Goal: Task Accomplishment & Management: Complete application form

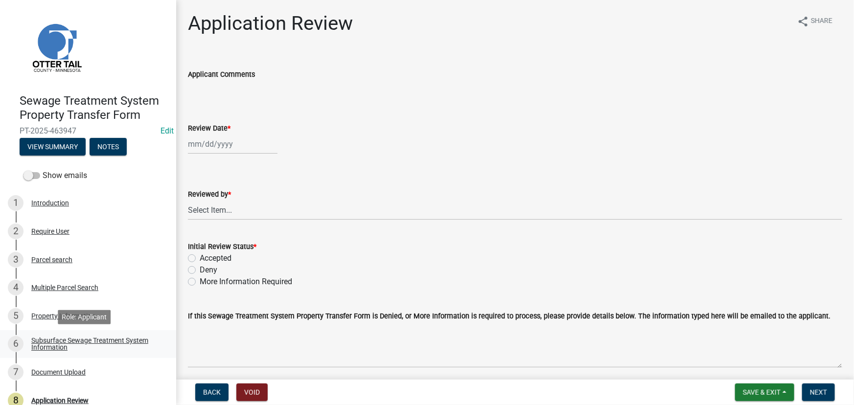
click at [132, 347] on div "Subsurface Sewage Treatment System Information" at bounding box center [95, 344] width 129 height 14
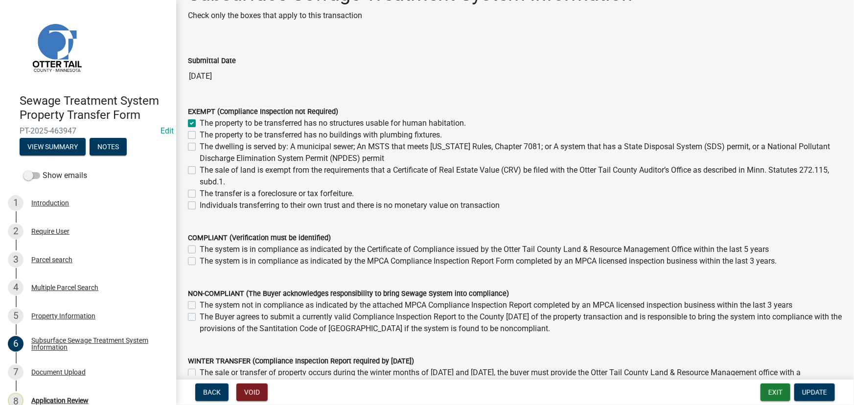
scroll to position [44, 0]
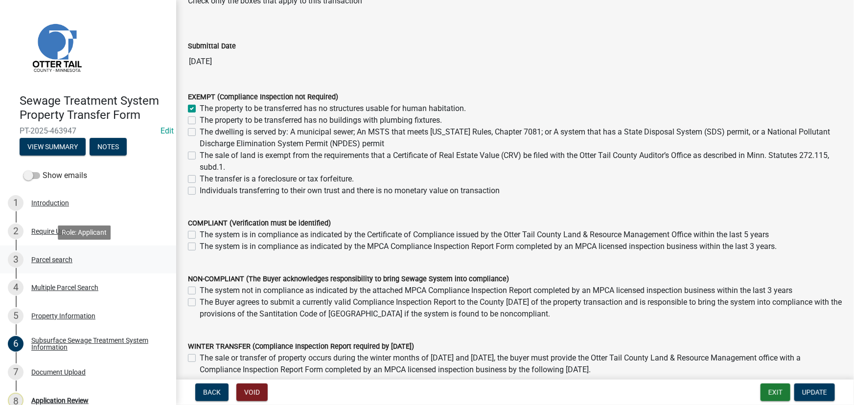
click at [50, 257] on div "Parcel search" at bounding box center [51, 259] width 41 height 7
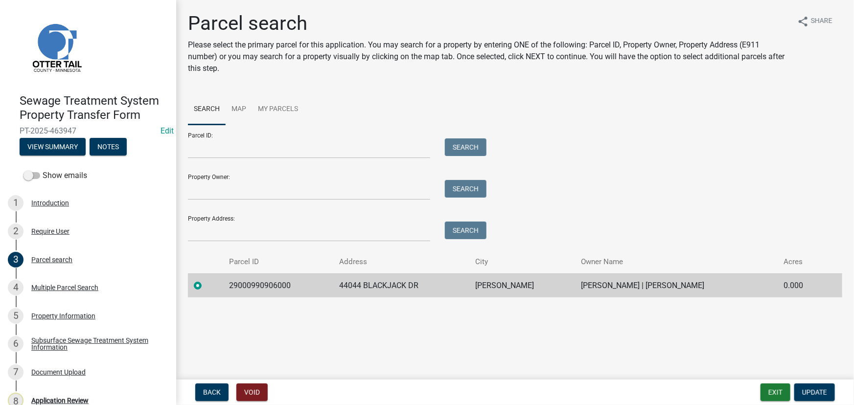
click at [249, 286] on td "29000990906000" at bounding box center [278, 286] width 110 height 24
copy td "29000990906000"
click at [47, 152] on button "View Summary" at bounding box center [53, 147] width 66 height 18
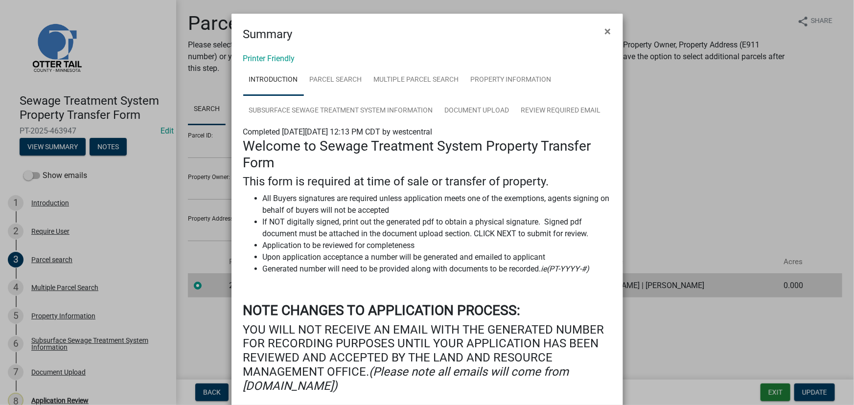
click at [264, 51] on div "Printer Friendly Introduction Parcel search Multiple Parcel Search Property Inf…" at bounding box center [428, 281] width 392 height 476
click at [263, 54] on link "Printer Friendly" at bounding box center [269, 58] width 52 height 9
click at [179, 287] on ngb-modal-window "Summary × Printer Friendly Introduction Parcel search Multiple Parcel Search Pr…" at bounding box center [427, 202] width 854 height 405
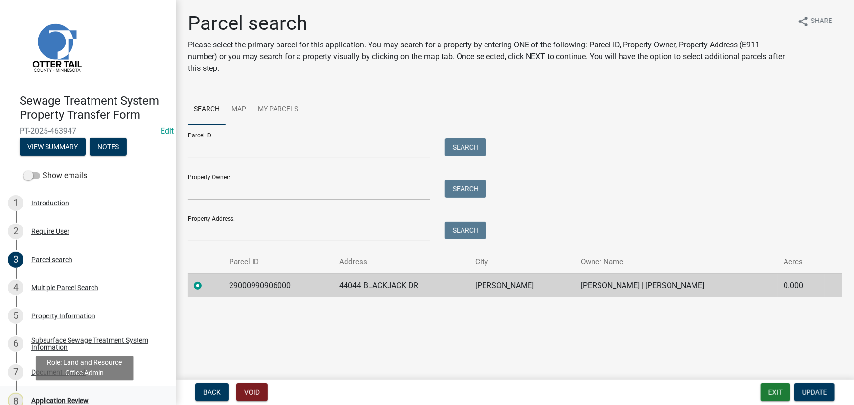
click at [61, 398] on div "Application Review" at bounding box center [59, 400] width 57 height 7
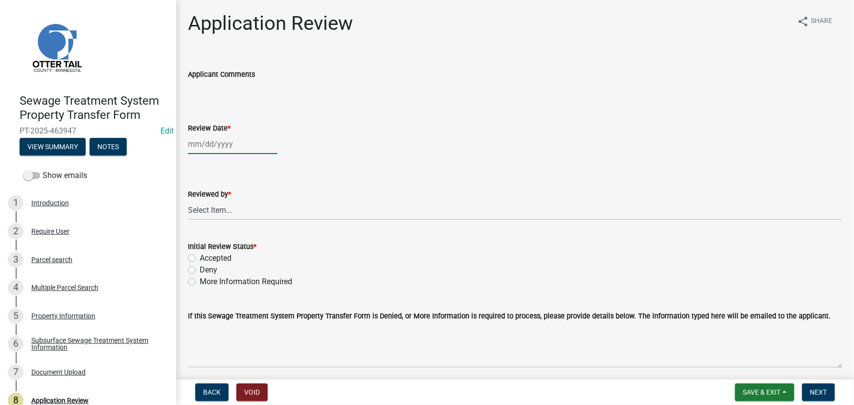
select select "8"
select select "2025"
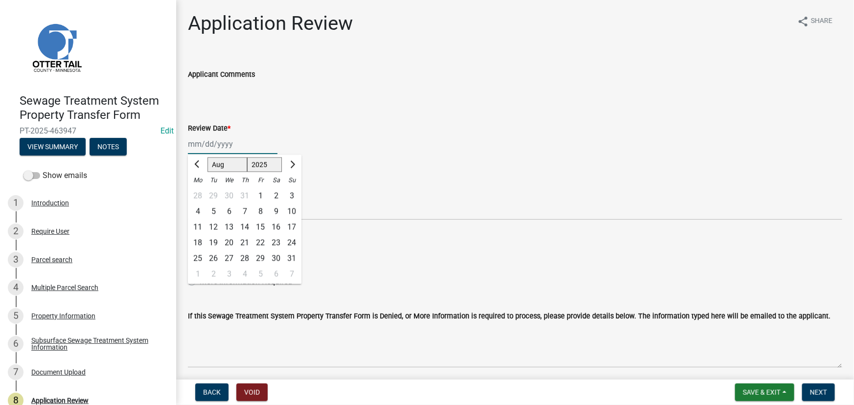
click at [223, 143] on div "Jan Feb Mar Apr May Jun Jul Aug Sep Oct Nov Dec 1525 1526 1527 1528 1529 1530 1…" at bounding box center [233, 144] width 90 height 20
click at [241, 228] on div "14" at bounding box center [245, 228] width 16 height 16
type input "08/14/2025"
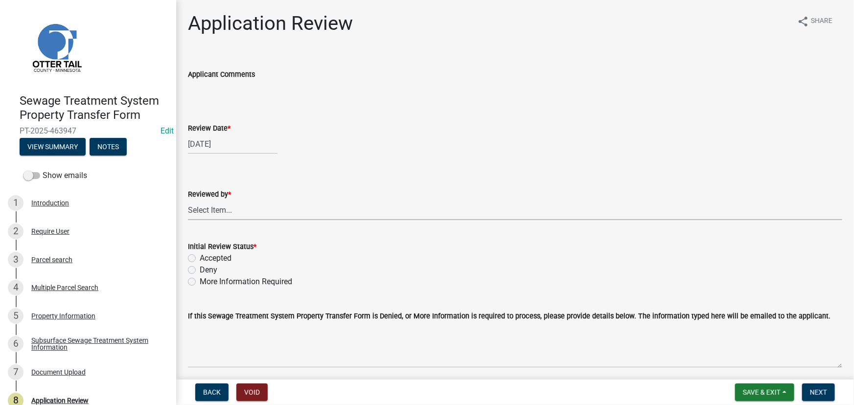
click at [239, 212] on select "Select Item... Alexis Newark Amy Busko Andrea Perales Brittany Tollefson Christ…" at bounding box center [515, 210] width 654 height 20
click at [188, 200] on select "Select Item... [PERSON_NAME] [PERSON_NAME] [PERSON_NAME] [PERSON_NAME] [PERSON_…" at bounding box center [515, 210] width 654 height 20
select select "190fd4c8-42ef-492b-a4a0-a0213555944c"
click at [216, 253] on label "Accepted" at bounding box center [216, 259] width 32 height 12
click at [206, 253] on input "Accepted" at bounding box center [203, 256] width 6 height 6
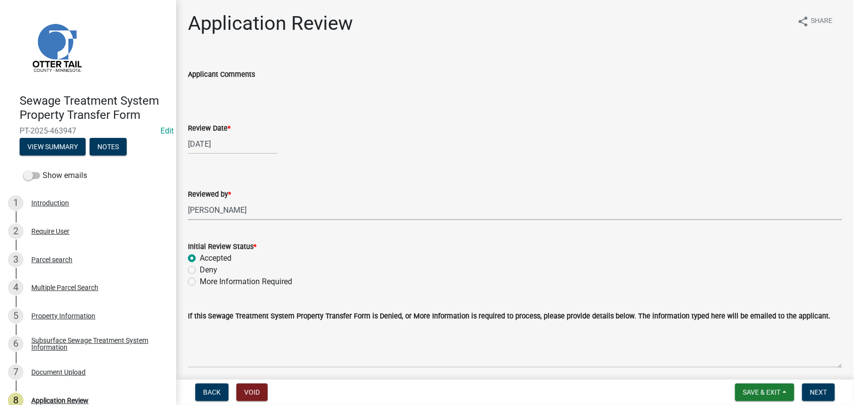
radio input "true"
click at [822, 396] on span "Next" at bounding box center [818, 393] width 17 height 8
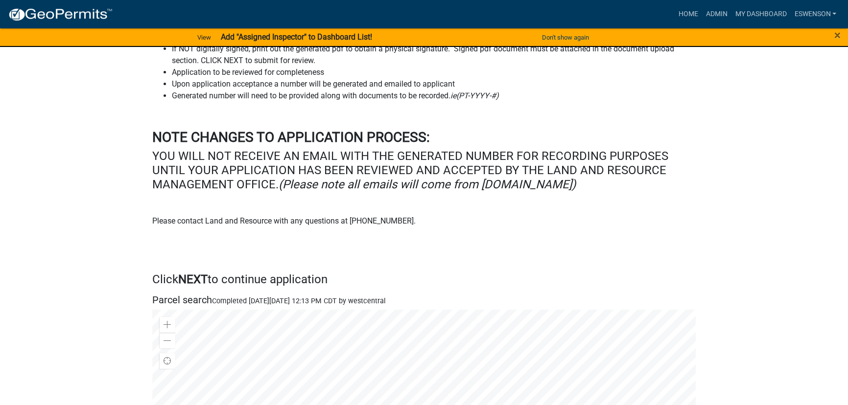
scroll to position [178, 0]
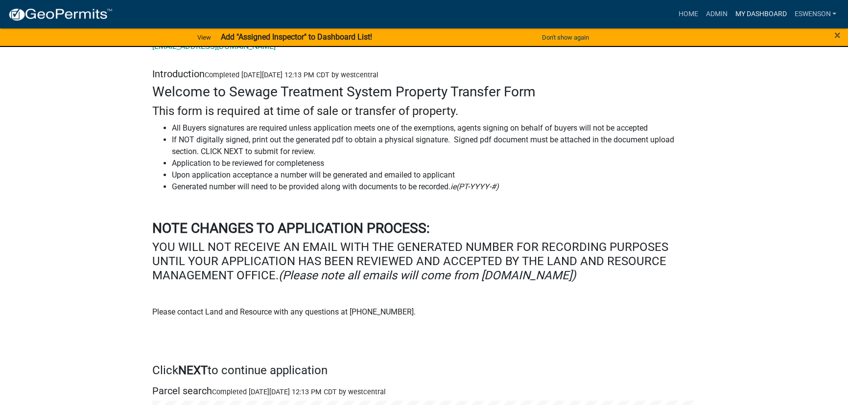
click at [759, 8] on link "My Dashboard" at bounding box center [760, 14] width 59 height 19
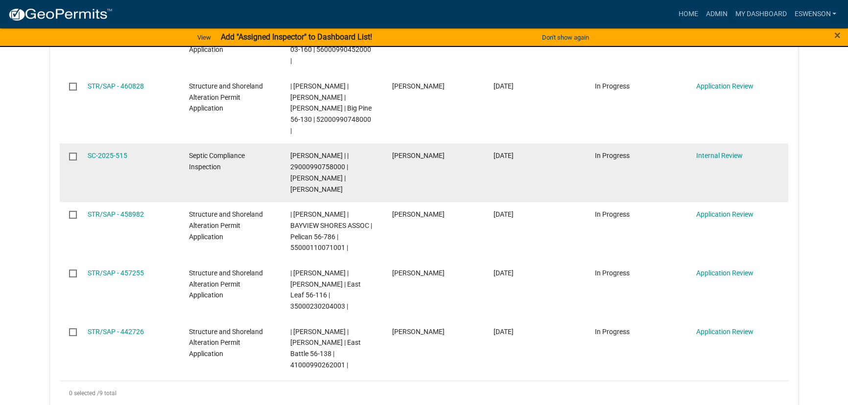
scroll to position [445, 0]
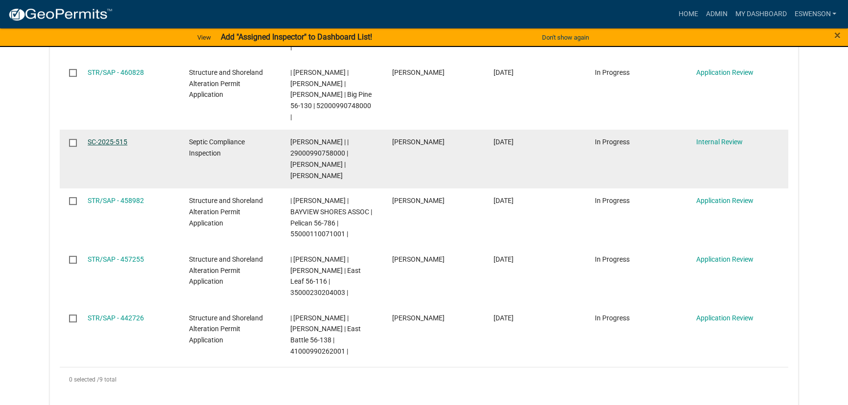
click at [105, 142] on link "SC-2025-515" at bounding box center [108, 142] width 40 height 8
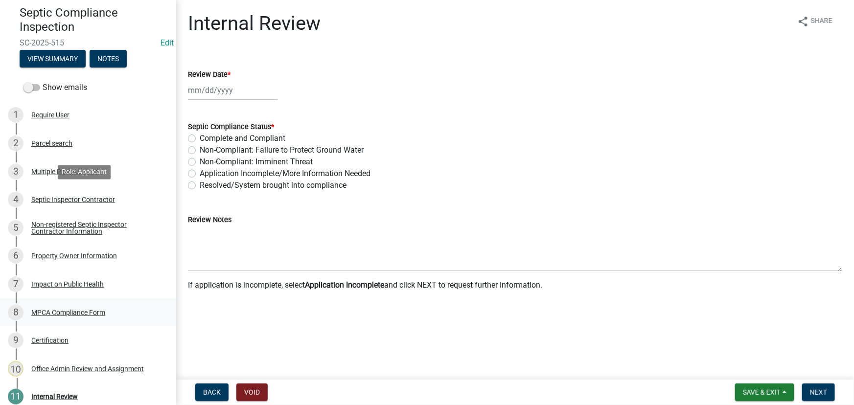
scroll to position [89, 0]
click at [80, 310] on div "MPCA Compliance Form" at bounding box center [68, 312] width 74 height 7
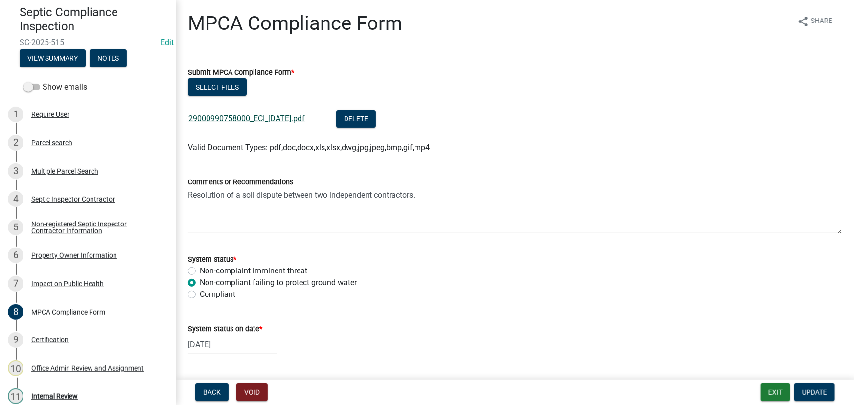
click at [265, 115] on link "29000990758000_ECI_[DATE].pdf" at bounding box center [246, 118] width 116 height 9
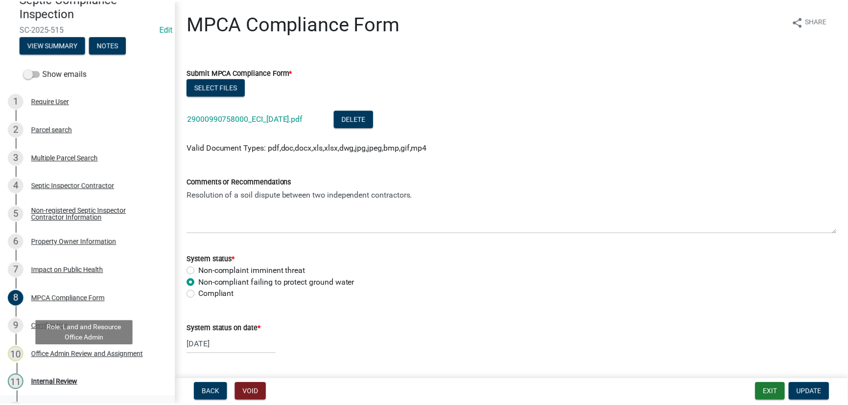
scroll to position [126, 0]
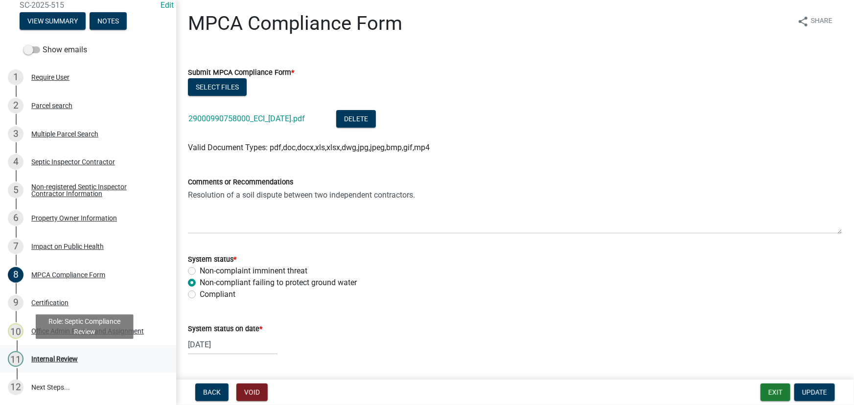
click at [61, 367] on link "11 Internal Review" at bounding box center [88, 360] width 176 height 28
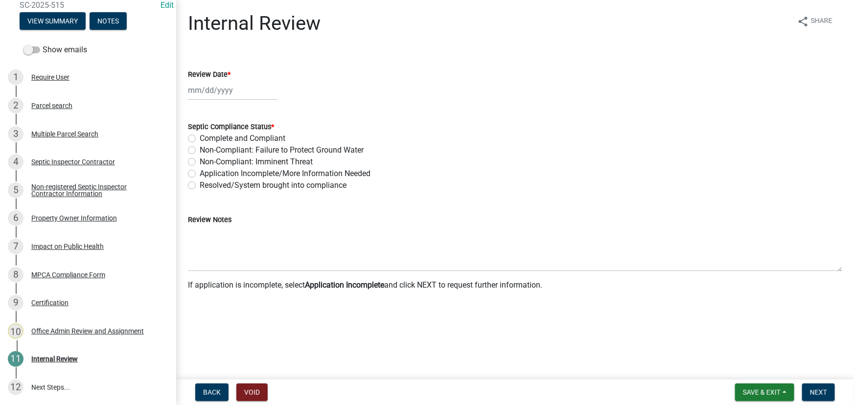
select select "8"
select select "2025"
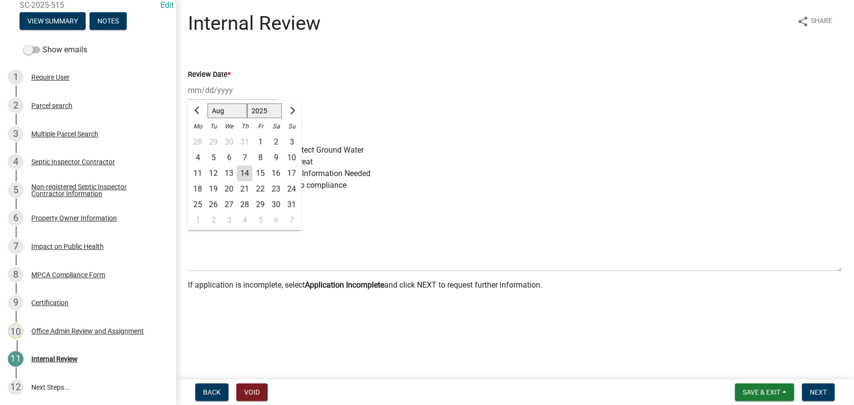
click at [203, 87] on div "Jan Feb Mar Apr May Jun Jul Aug Sep Oct Nov Dec 1525 1526 1527 1528 1529 1530 1…" at bounding box center [233, 90] width 90 height 20
click at [243, 174] on div "14" at bounding box center [245, 174] width 16 height 16
type input "[DATE]"
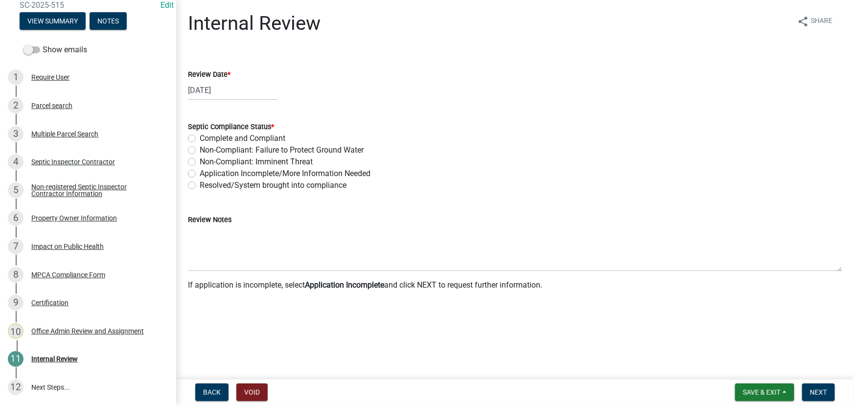
click at [276, 148] on label "Non-Compliant: Failure to Protect Ground Water" at bounding box center [282, 150] width 164 height 12
click at [206, 148] on input "Non-Compliant: Failure to Protect Ground Water" at bounding box center [203, 147] width 6 height 6
radio input "true"
click at [821, 387] on button "Next" at bounding box center [818, 393] width 33 height 18
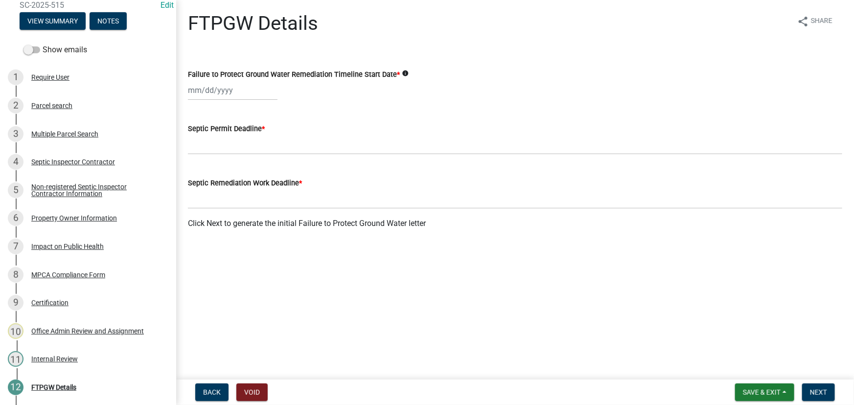
click at [221, 83] on div at bounding box center [233, 90] width 90 height 20
select select "8"
select select "2025"
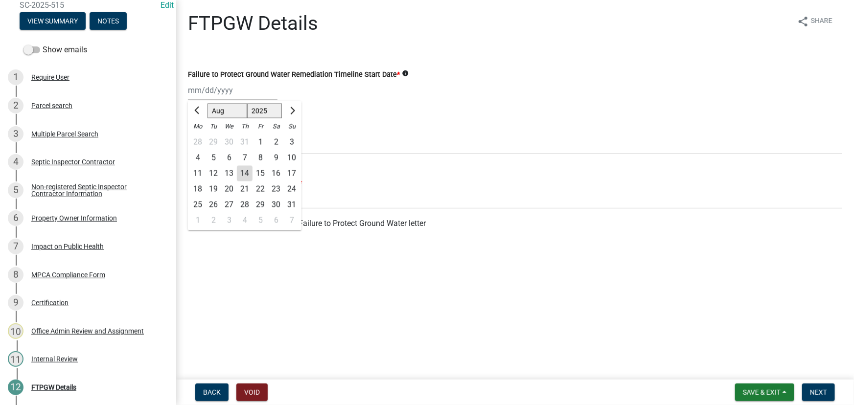
click at [246, 176] on div "14" at bounding box center [245, 174] width 16 height 16
type input "[DATE]"
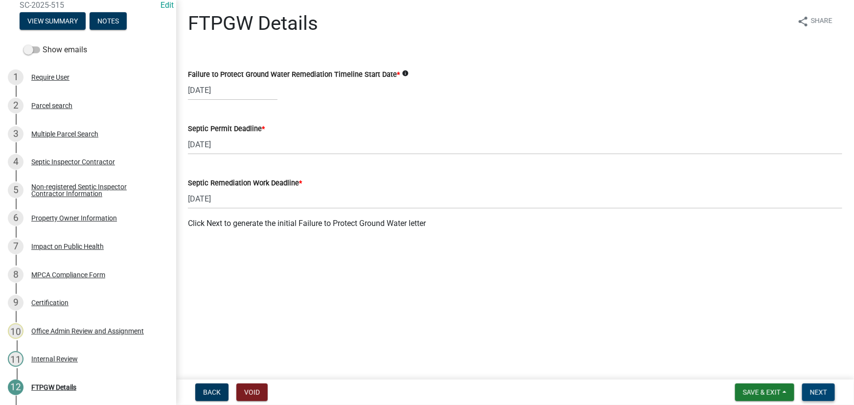
click at [810, 392] on span "Next" at bounding box center [818, 393] width 17 height 8
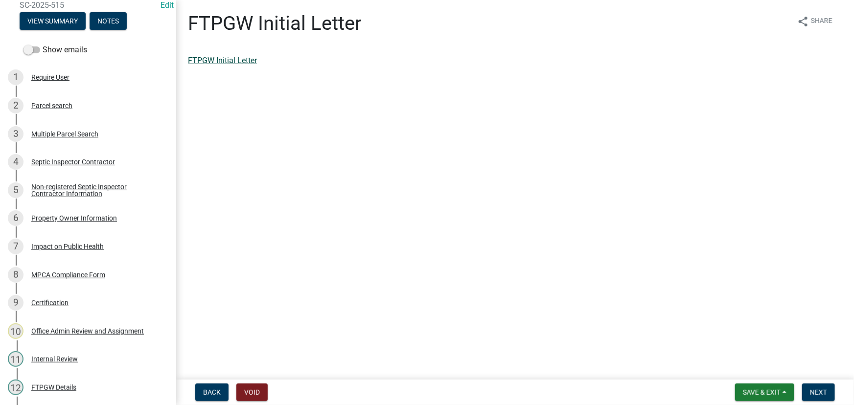
click at [232, 61] on link "FTPGW Initial Letter" at bounding box center [222, 60] width 69 height 9
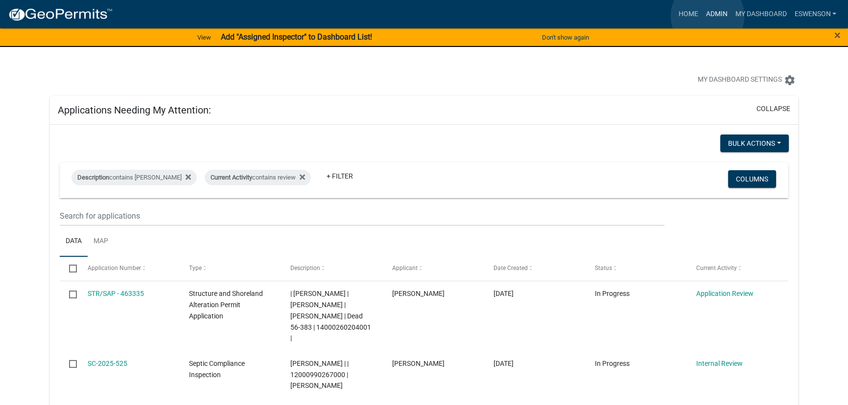
click at [707, 16] on link "Admin" at bounding box center [715, 14] width 29 height 19
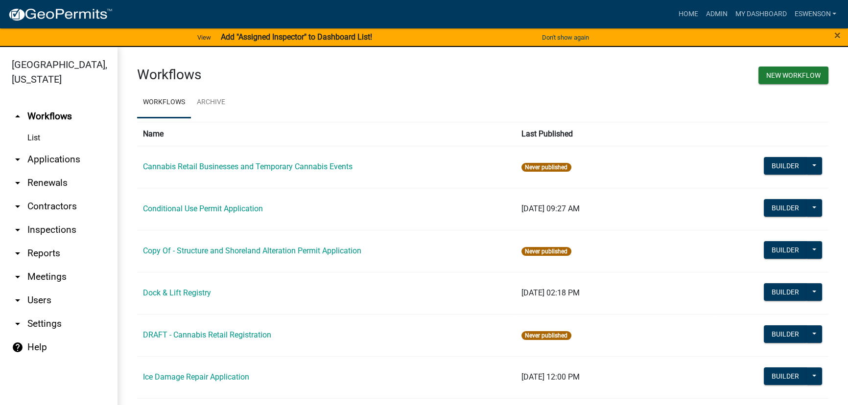
click at [64, 161] on link "arrow_drop_down Applications" at bounding box center [58, 159] width 117 height 23
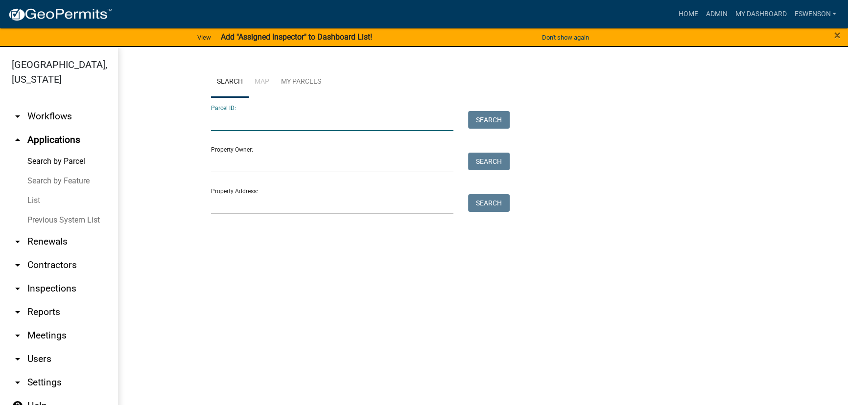
paste input "29000990758000"
type input "29000990758000"
click at [489, 124] on button "Search" at bounding box center [489, 120] width 42 height 18
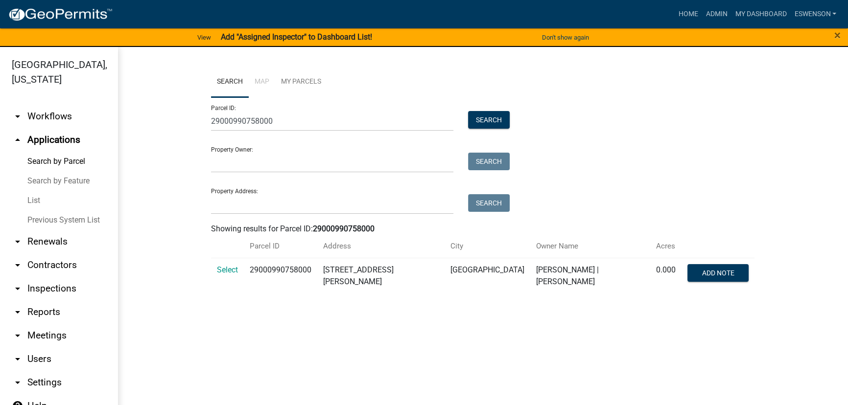
click at [234, 276] on td "Select" at bounding box center [227, 276] width 33 height 36
click at [233, 269] on span "Select" at bounding box center [227, 269] width 21 height 9
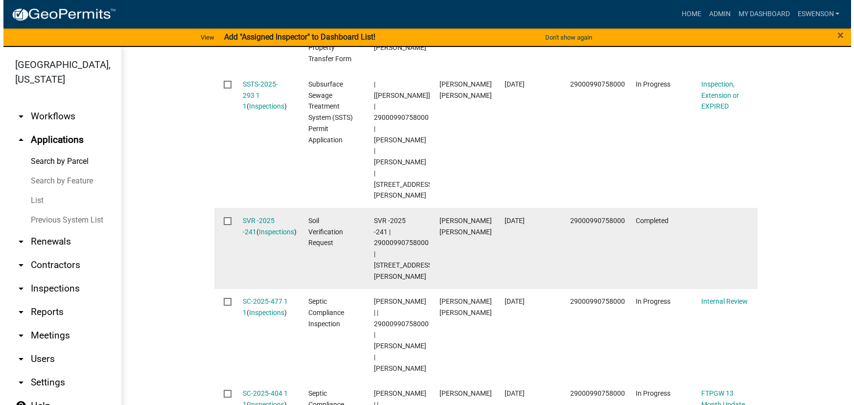
scroll to position [285, 0]
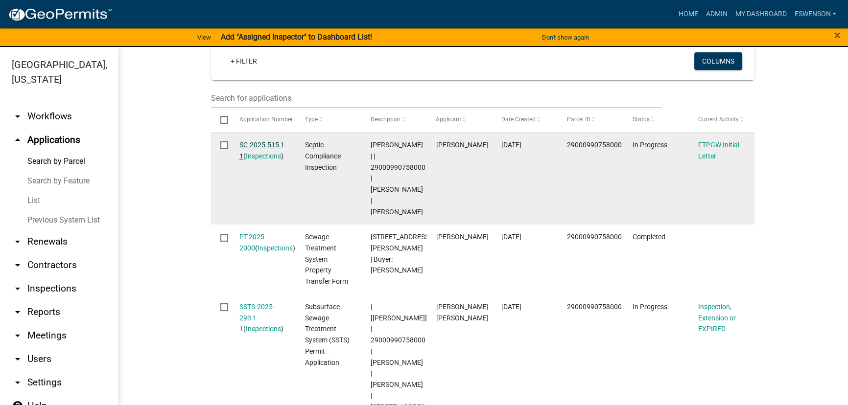
click at [261, 142] on link "SC-2025-515 1 1" at bounding box center [261, 150] width 45 height 19
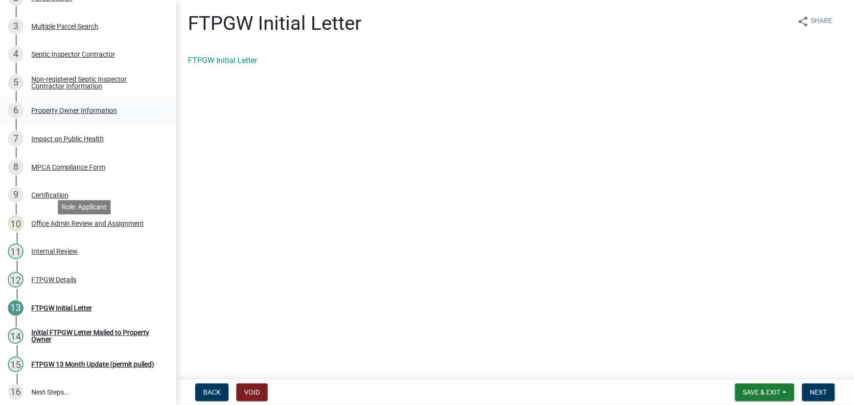
scroll to position [239, 0]
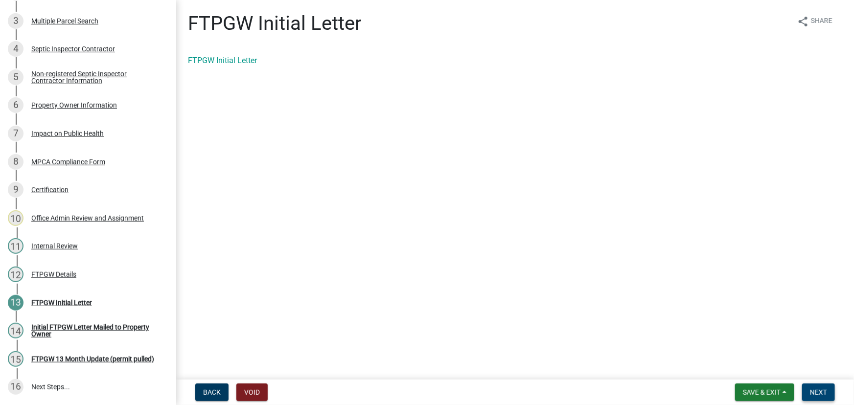
click at [826, 394] on span "Next" at bounding box center [818, 393] width 17 height 8
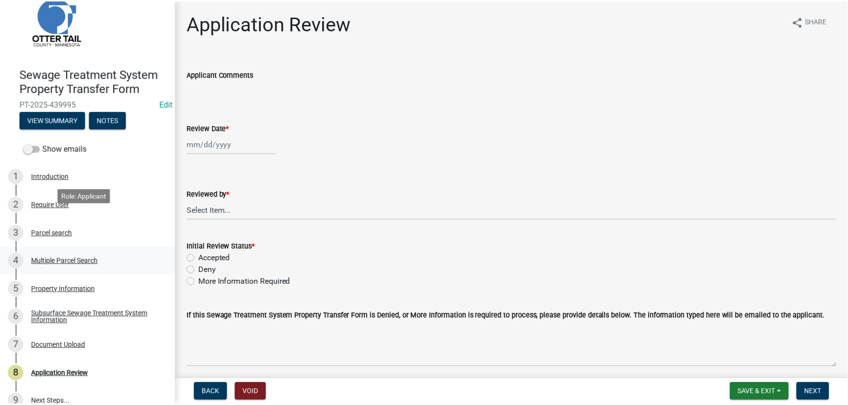
scroll to position [41, 0]
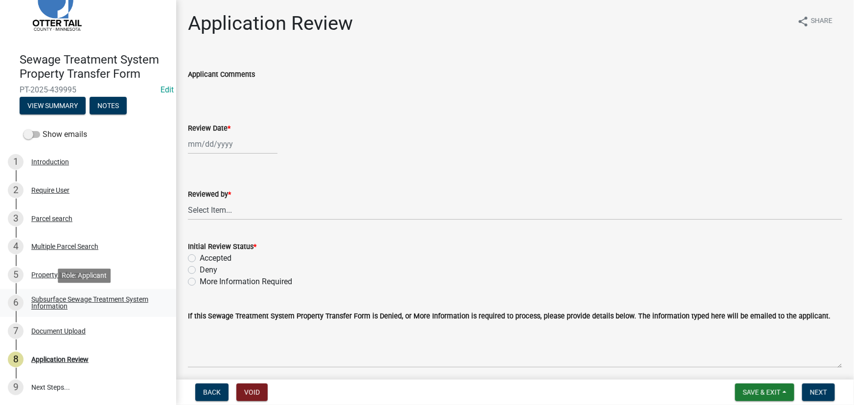
click at [83, 296] on div "Subsurface Sewage Treatment System Information" at bounding box center [95, 303] width 129 height 14
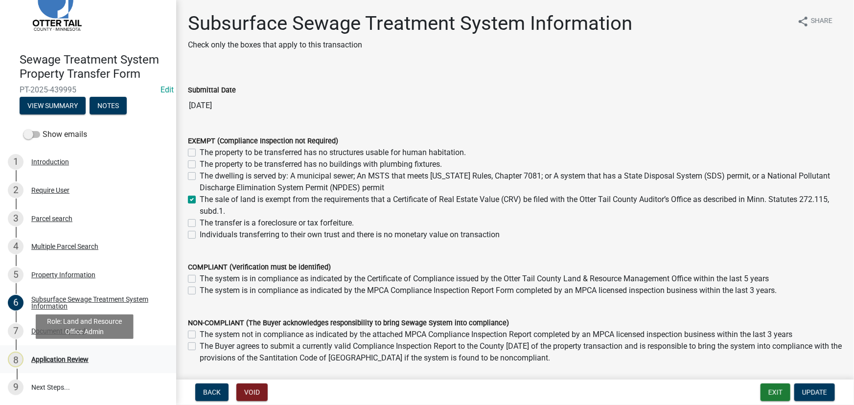
click at [56, 357] on div "Application Review" at bounding box center [59, 359] width 57 height 7
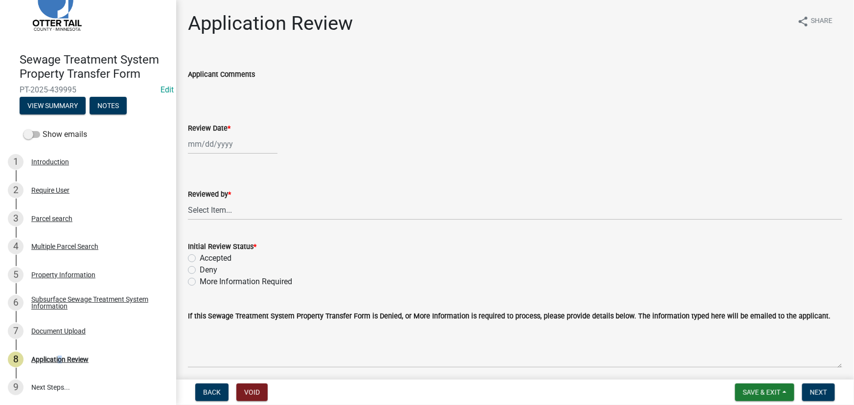
select select "8"
select select "2025"
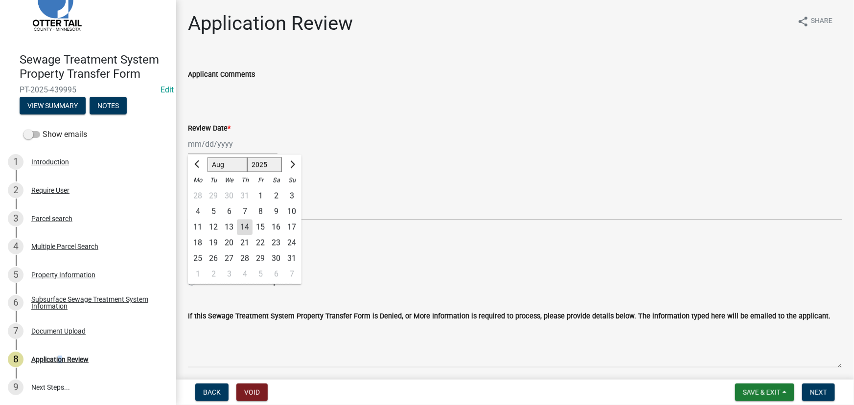
click at [239, 154] on div "Jan Feb Mar Apr May Jun Jul Aug Sep Oct Nov Dec 1525 1526 1527 1528 1529 1530 1…" at bounding box center [233, 144] width 90 height 20
click at [245, 229] on div "14" at bounding box center [245, 228] width 16 height 16
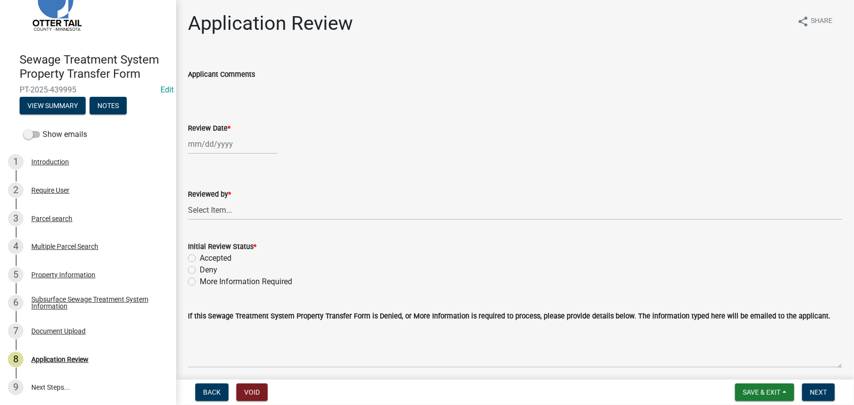
type input "08/14/2025"
drag, startPoint x: 245, startPoint y: 207, endPoint x: 253, endPoint y: 200, distance: 10.4
click at [245, 207] on select "Select Item... Alexis Newark Amy Busko Andrea Perales Brittany Tollefson Christ…" at bounding box center [515, 210] width 654 height 20
click at [188, 200] on select "Select Item... Alexis Newark Amy Busko Andrea Perales Brittany Tollefson Christ…" at bounding box center [515, 210] width 654 height 20
select select "190fd4c8-42ef-492b-a4a0-a0213555944c"
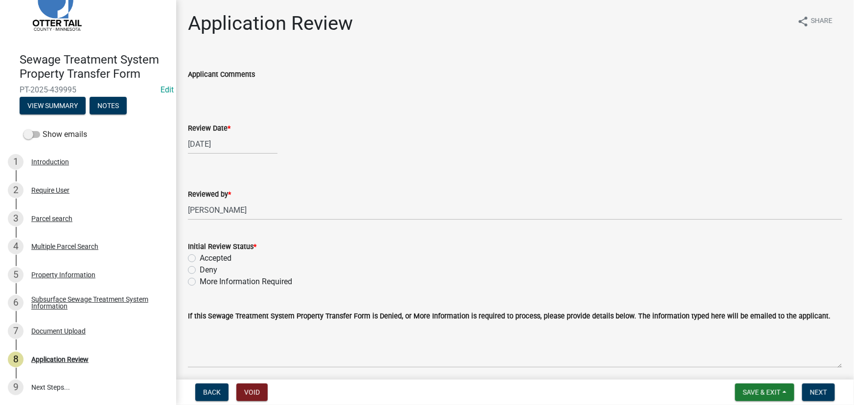
click at [220, 256] on label "Accepted" at bounding box center [216, 259] width 32 height 12
click at [206, 256] on input "Accepted" at bounding box center [203, 256] width 6 height 6
radio input "true"
click at [817, 391] on span "Next" at bounding box center [818, 393] width 17 height 8
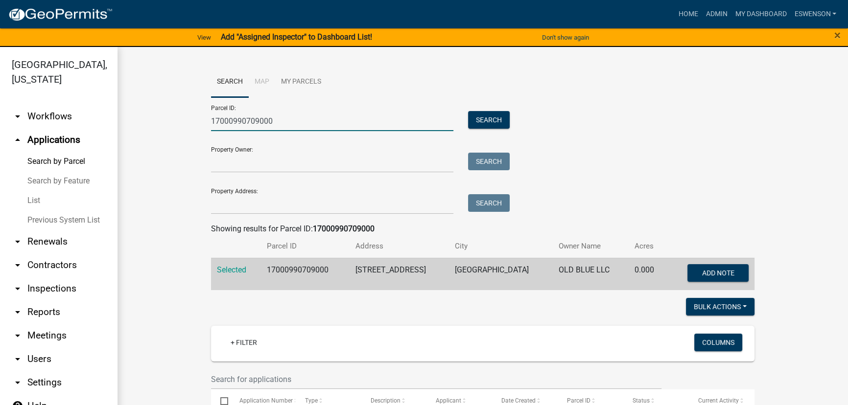
click at [289, 123] on input "17000990709000" at bounding box center [332, 121] width 242 height 20
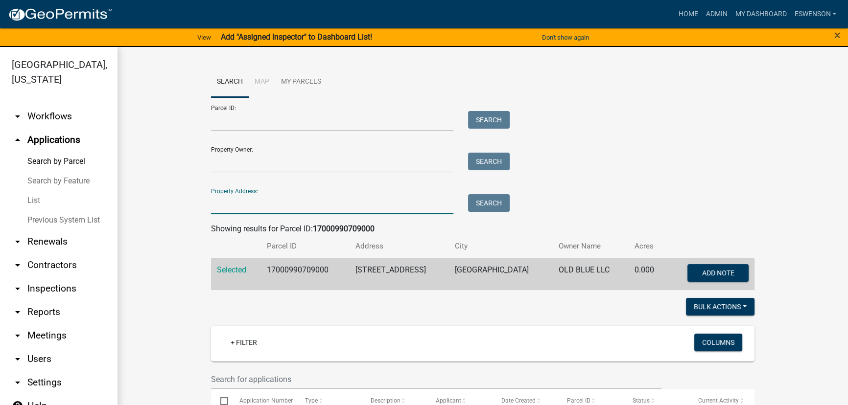
click at [261, 208] on input "Property Address:" at bounding box center [332, 204] width 242 height 20
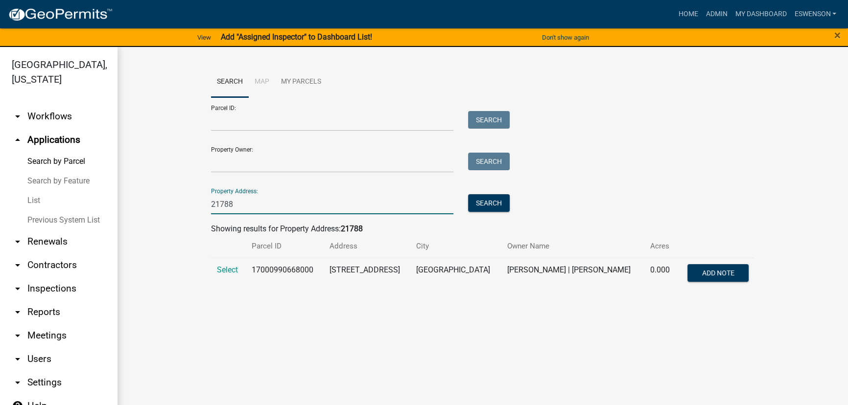
click at [252, 204] on input "21788" at bounding box center [332, 204] width 242 height 20
click at [256, 204] on input "21788" at bounding box center [332, 204] width 242 height 20
type input "5"
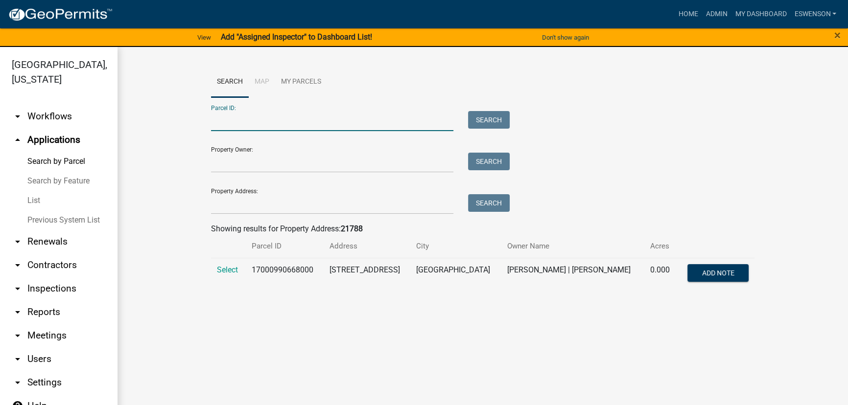
click at [233, 119] on input "Parcel ID:" at bounding box center [332, 121] width 242 height 20
type input "2"
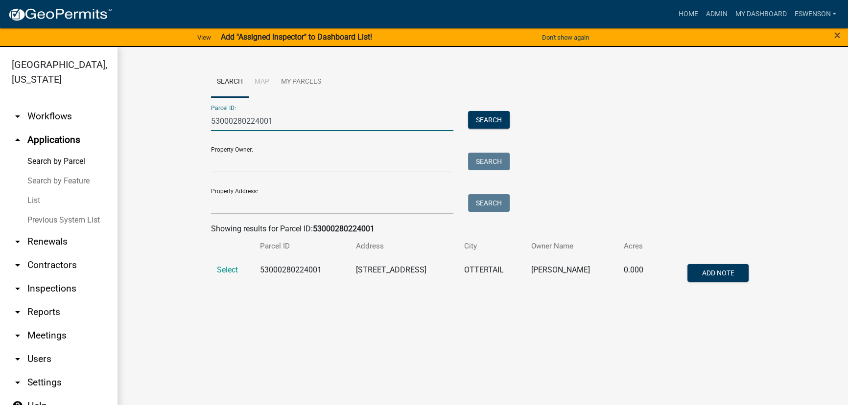
type input "53000280224001"
click at [216, 267] on td "Select" at bounding box center [232, 274] width 43 height 32
click at [226, 267] on span "Select" at bounding box center [227, 269] width 21 height 9
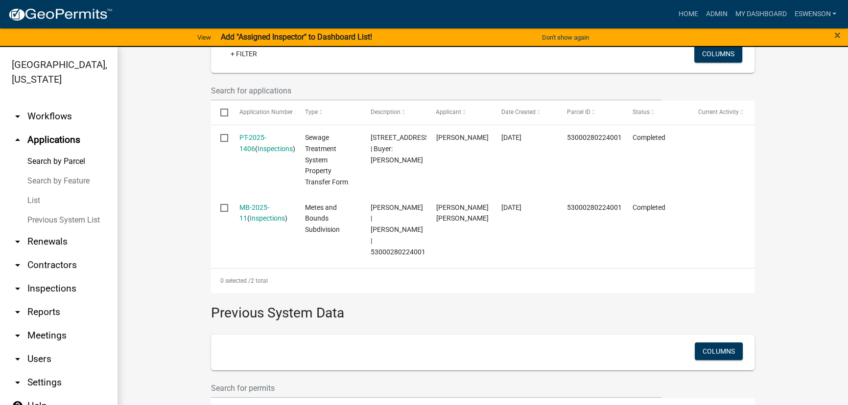
scroll to position [274, 0]
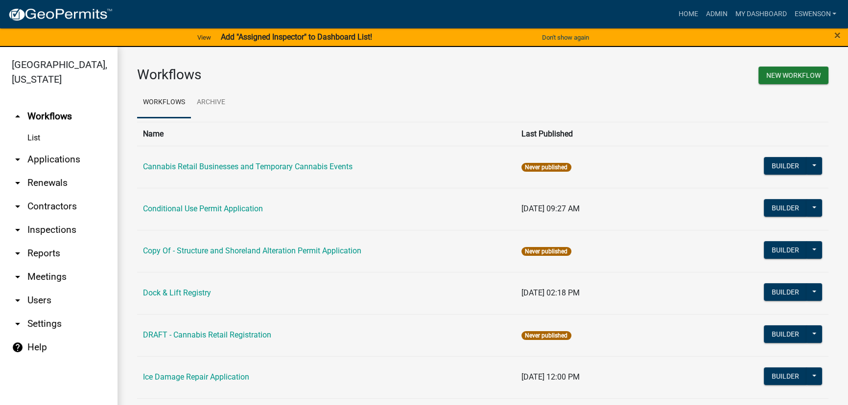
click at [57, 159] on link "arrow_drop_down Applications" at bounding box center [58, 159] width 117 height 23
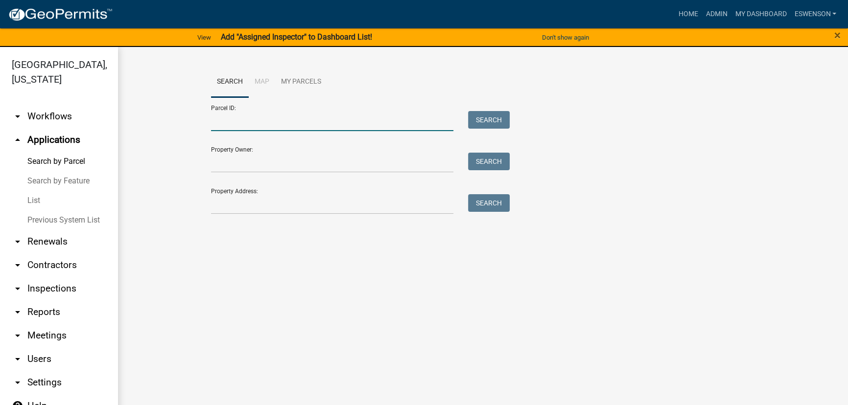
click at [270, 121] on input "Parcel ID:" at bounding box center [332, 121] width 242 height 20
click at [224, 201] on input "Property Address:" at bounding box center [332, 204] width 242 height 20
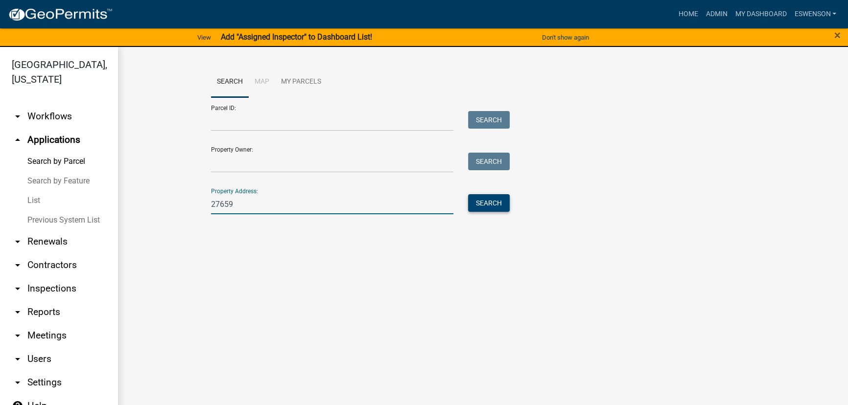
type input "27659"
click at [506, 209] on button "Search" at bounding box center [489, 203] width 42 height 18
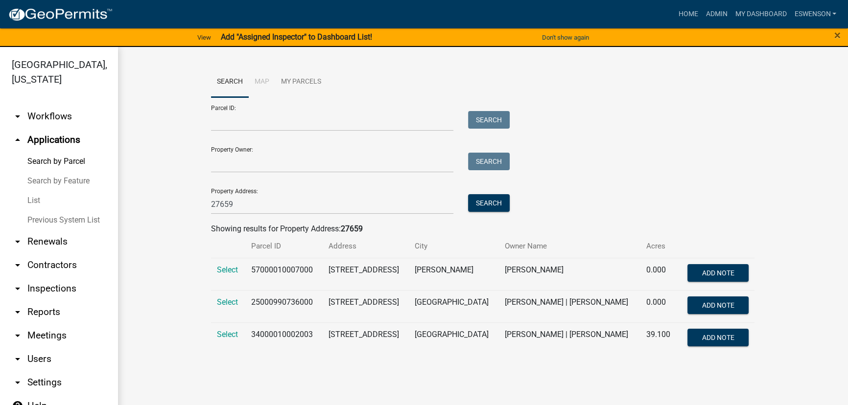
click at [260, 267] on td "57000010007000" at bounding box center [283, 274] width 77 height 32
copy td "57000010007000"
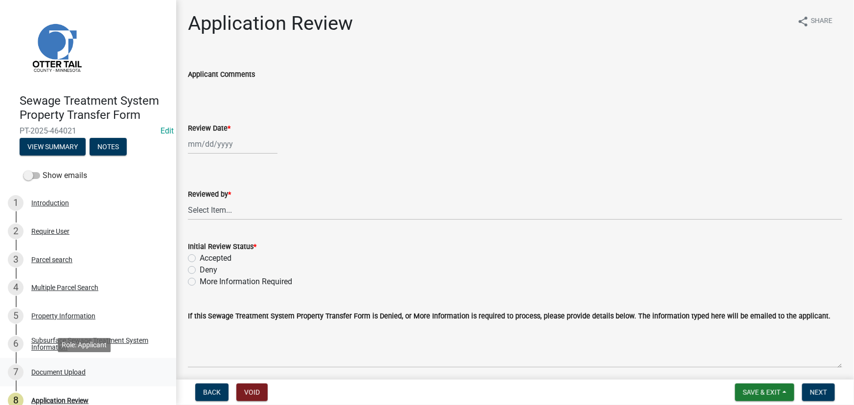
click at [91, 363] on link "7 Document Upload" at bounding box center [88, 372] width 176 height 28
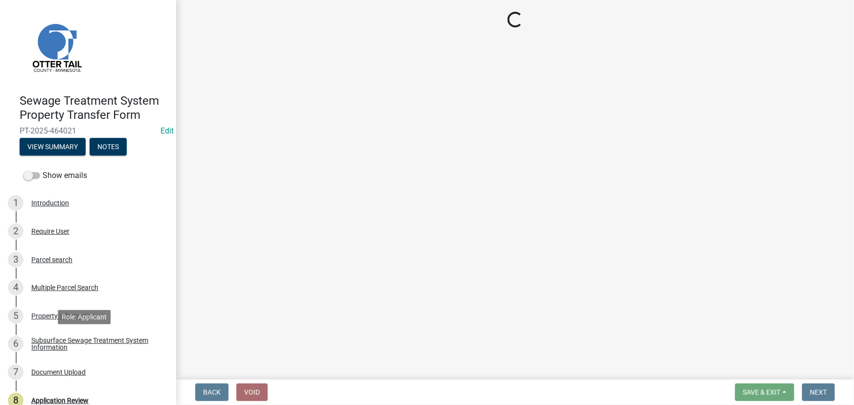
click at [86, 345] on div "Subsurface Sewage Treatment System Information" at bounding box center [95, 344] width 129 height 14
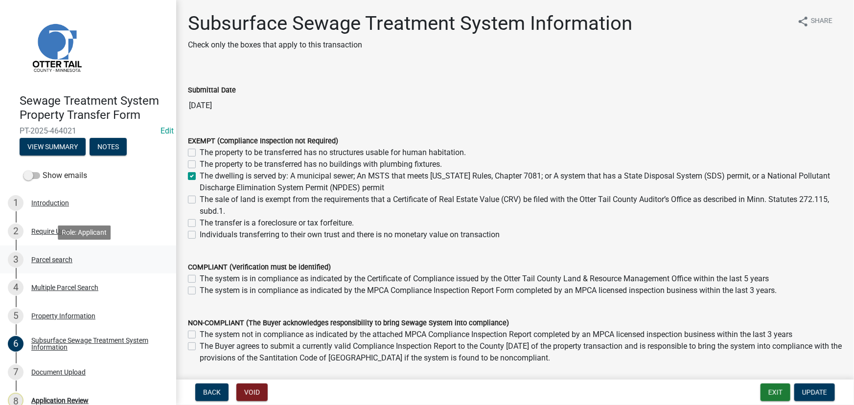
click at [53, 258] on div "Parcel search" at bounding box center [51, 259] width 41 height 7
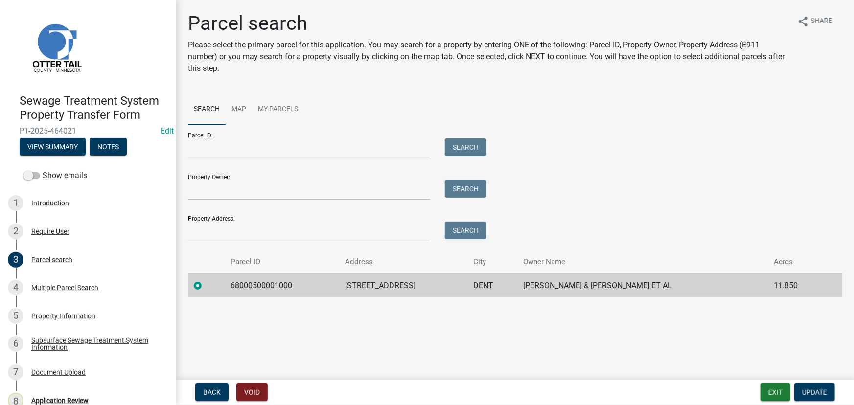
click at [248, 285] on td "68000500001000" at bounding box center [282, 286] width 115 height 24
click at [78, 404] on div "Application Review" at bounding box center [59, 400] width 57 height 7
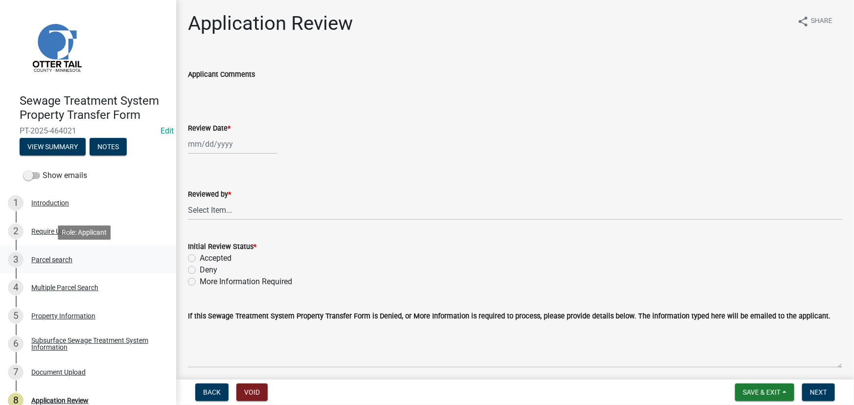
click at [52, 259] on div "Parcel search" at bounding box center [51, 259] width 41 height 7
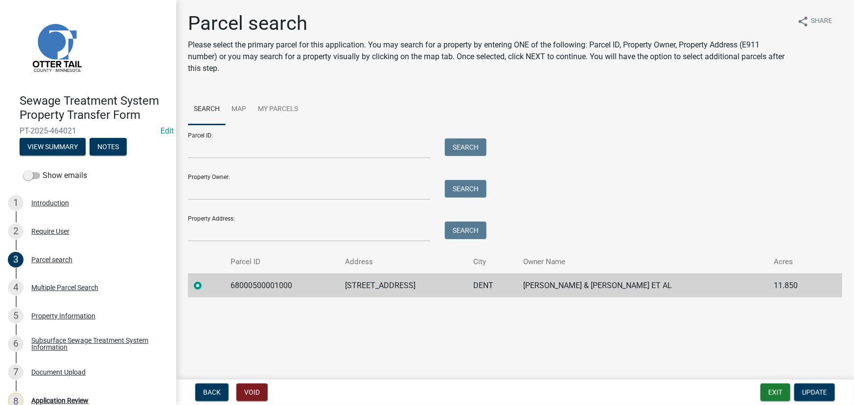
click at [256, 279] on td "68000500001000" at bounding box center [282, 286] width 115 height 24
click at [250, 281] on td "68000500001000" at bounding box center [282, 286] width 115 height 24
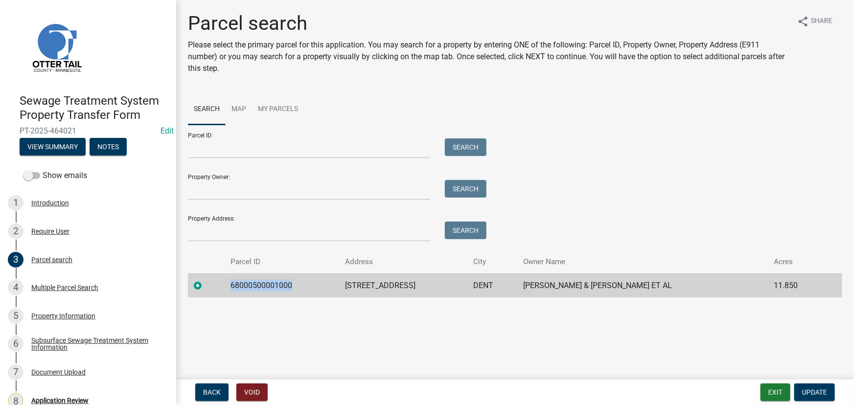
copy td "68000500001000"
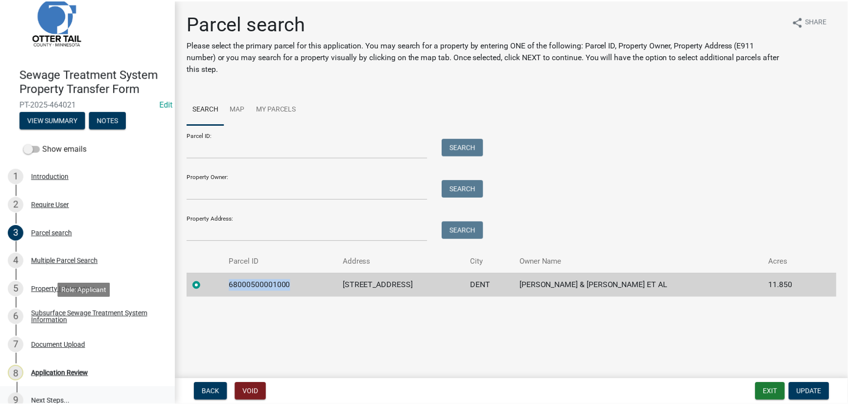
scroll to position [41, 0]
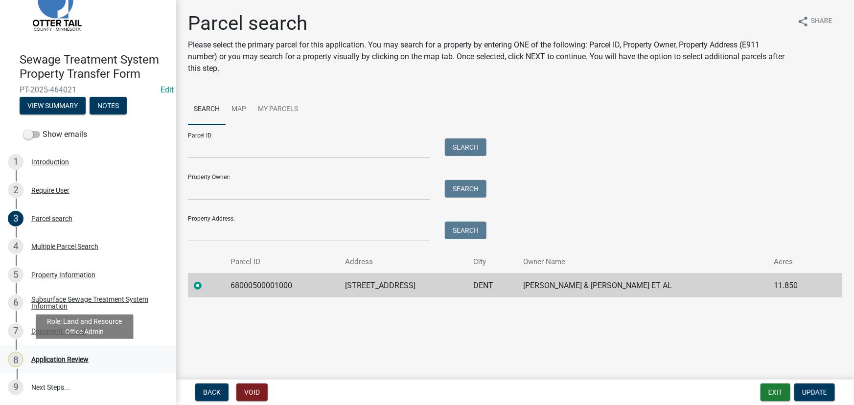
click at [66, 365] on div "8 Application Review" at bounding box center [84, 360] width 153 height 16
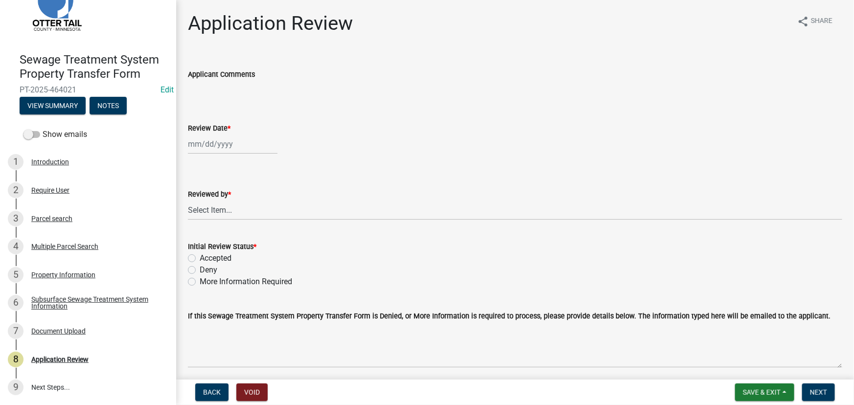
click at [243, 142] on div at bounding box center [233, 144] width 90 height 20
select select "8"
select select "2025"
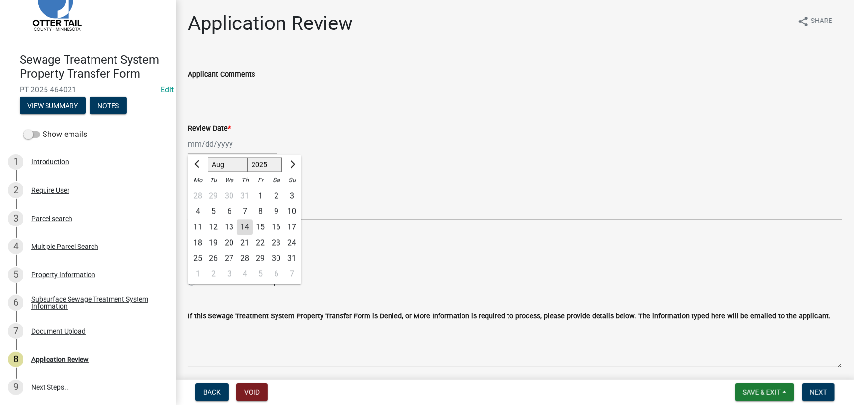
click at [248, 228] on div "14" at bounding box center [245, 228] width 16 height 16
type input "08/14/2025"
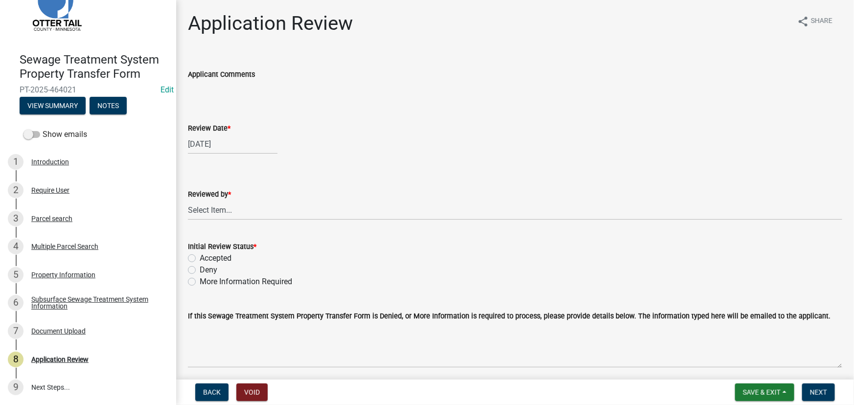
click at [227, 199] on div "Reviewed by *" at bounding box center [515, 194] width 654 height 12
drag, startPoint x: 210, startPoint y: 215, endPoint x: 205, endPoint y: 200, distance: 15.9
click at [210, 215] on select "Select Item... Alexis Newark Amy Busko Andrea Perales Brittany Tollefson Christ…" at bounding box center [515, 210] width 654 height 20
click at [188, 200] on select "Select Item... Alexis Newark Amy Busko Andrea Perales Brittany Tollefson Christ…" at bounding box center [515, 210] width 654 height 20
select select "190fd4c8-42ef-492b-a4a0-a0213555944c"
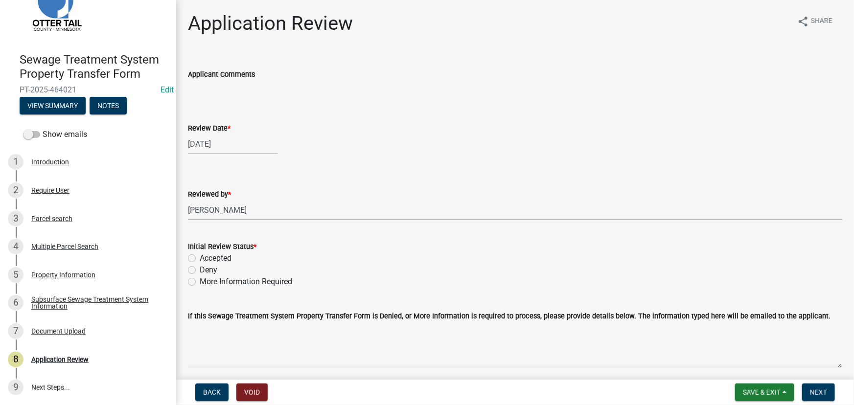
click at [201, 253] on label "Accepted" at bounding box center [216, 259] width 32 height 12
click at [201, 253] on input "Accepted" at bounding box center [203, 256] width 6 height 6
radio input "true"
click at [815, 392] on span "Next" at bounding box center [818, 393] width 17 height 8
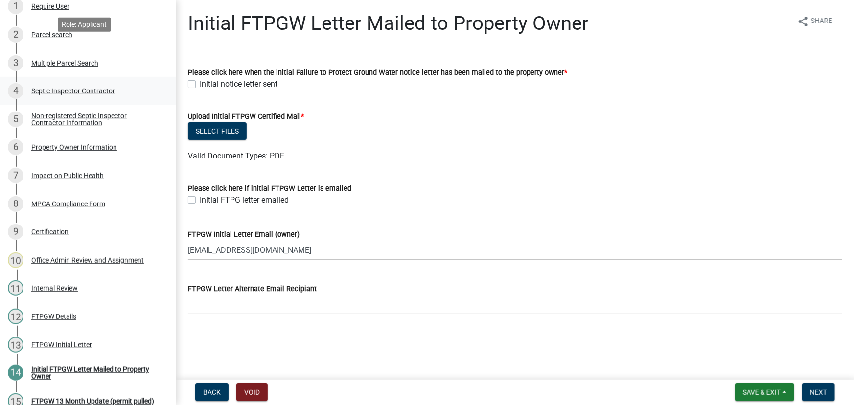
scroll to position [239, 0]
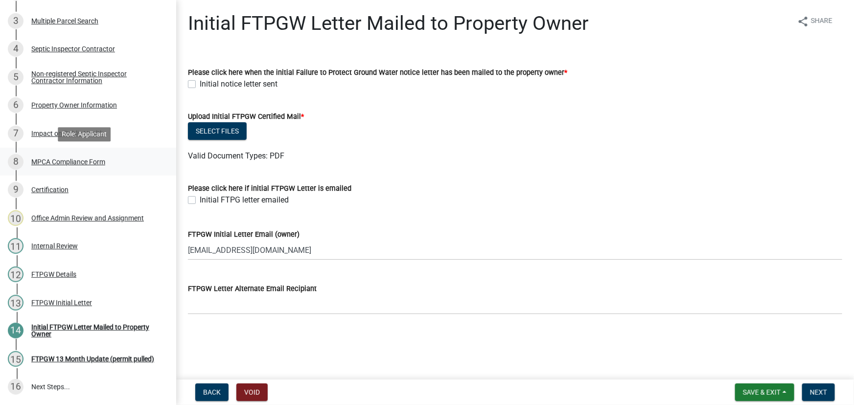
click at [78, 168] on div "8 MPCA Compliance Form" at bounding box center [84, 162] width 153 height 16
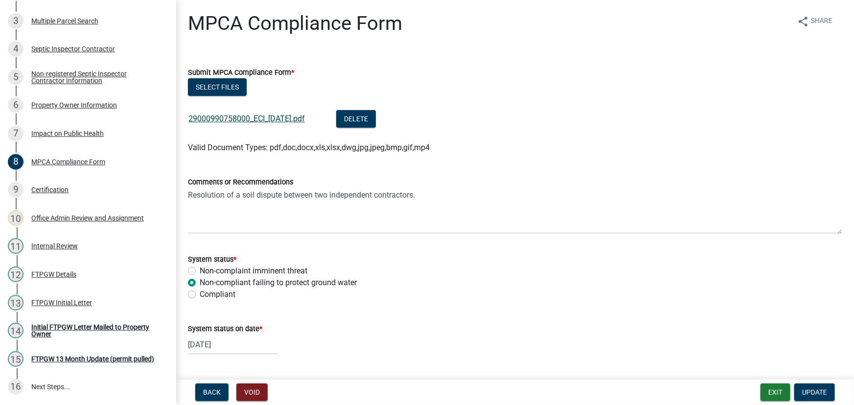
click at [252, 121] on link "29000990758000_ECI_[DATE].pdf" at bounding box center [246, 118] width 116 height 9
drag, startPoint x: 180, startPoint y: 117, endPoint x: 248, endPoint y: 121, distance: 68.2
click at [248, 121] on div "Select files 29000990758000_ECI_[DATE].pdf Delete Valid Document Types: pdf,doc…" at bounding box center [515, 115] width 669 height 75
copy link "29000990758000"
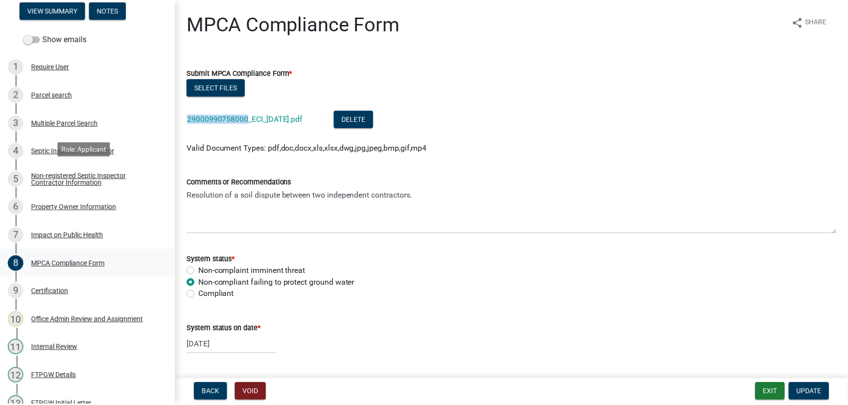
scroll to position [0, 0]
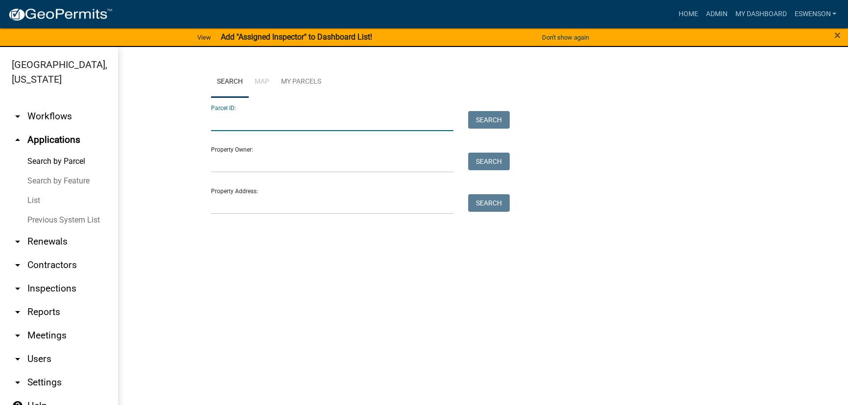
paste input "29000990758000"
type input "29000990758000"
click at [481, 126] on button "Search" at bounding box center [489, 120] width 42 height 18
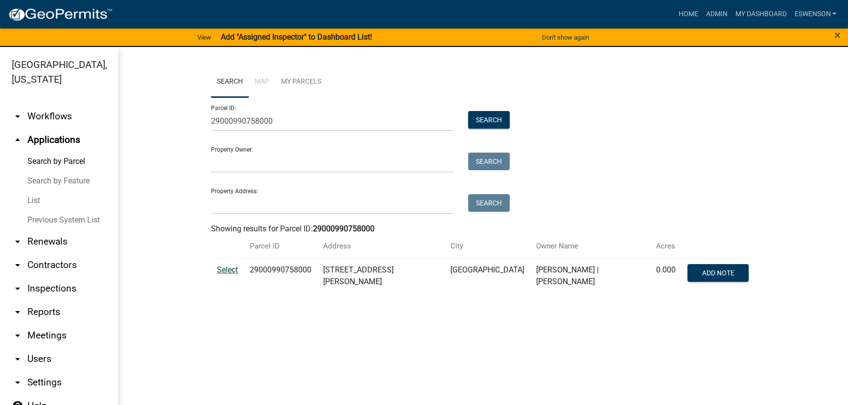
click at [236, 265] on span "Select" at bounding box center [227, 269] width 21 height 9
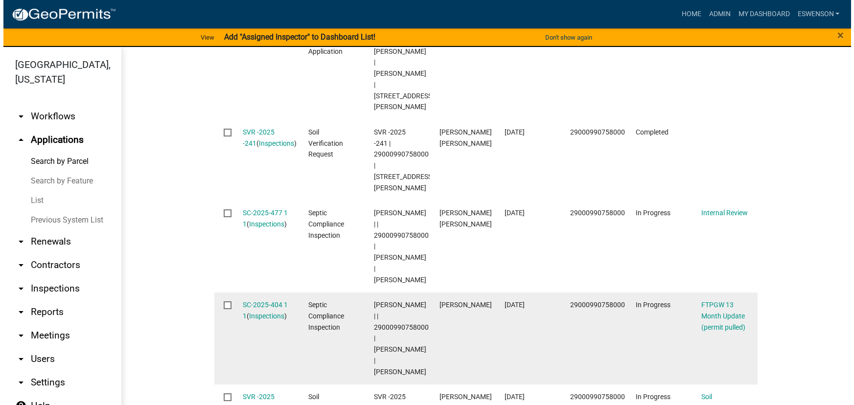
scroll to position [641, 0]
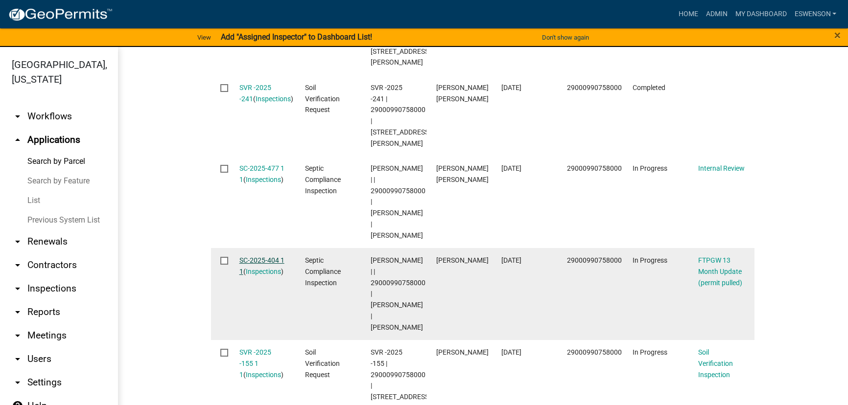
click at [247, 256] on link "SC-2025-404 1 1" at bounding box center [261, 265] width 45 height 19
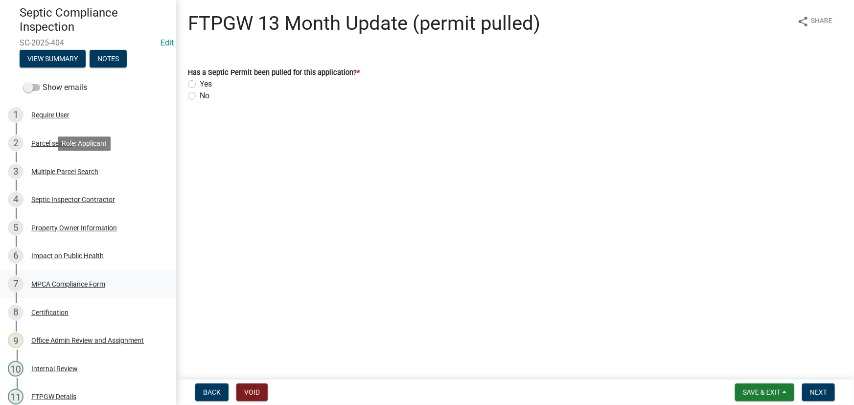
scroll to position [89, 0]
click at [93, 284] on div "MPCA Compliance Form" at bounding box center [68, 283] width 74 height 7
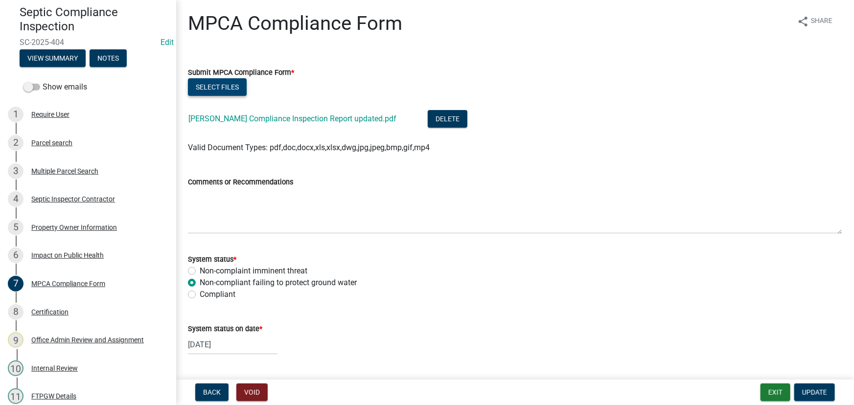
click at [210, 91] on button "Select files" at bounding box center [217, 87] width 59 height 18
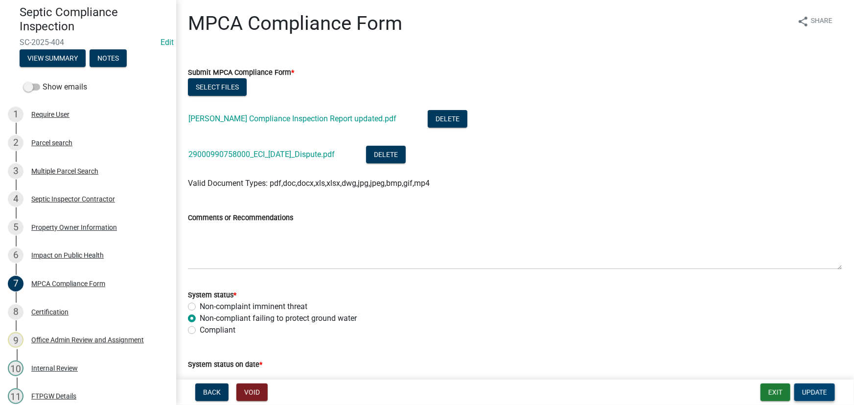
click at [813, 392] on span "Update" at bounding box center [814, 393] width 25 height 8
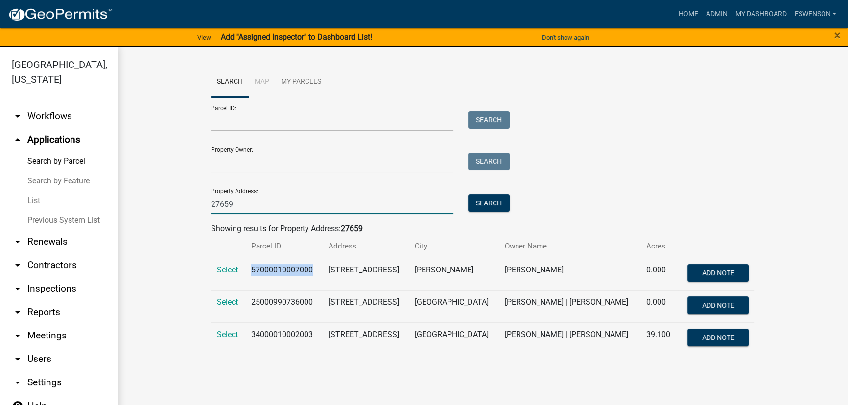
click at [255, 197] on input "27659" at bounding box center [332, 204] width 242 height 20
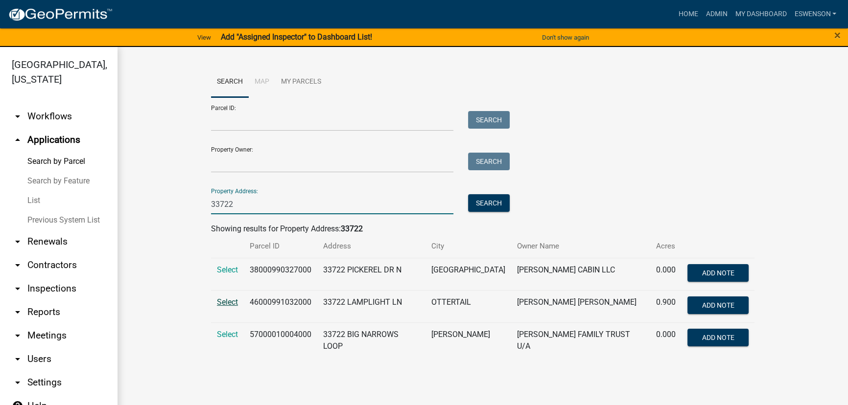
type input "33722"
click at [224, 306] on span "Select" at bounding box center [227, 302] width 21 height 9
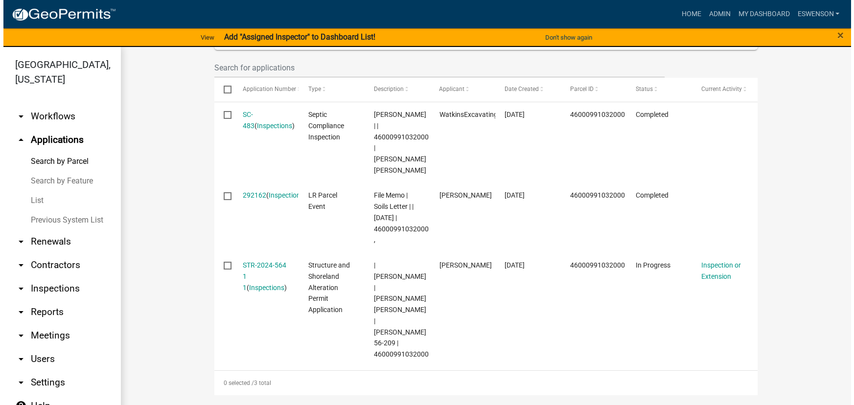
scroll to position [329, 0]
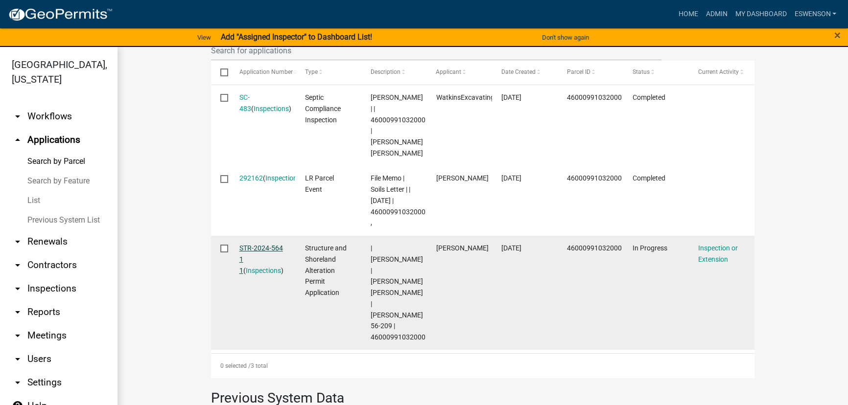
click at [262, 244] on link "STR-2024-564 1 1" at bounding box center [261, 259] width 44 height 30
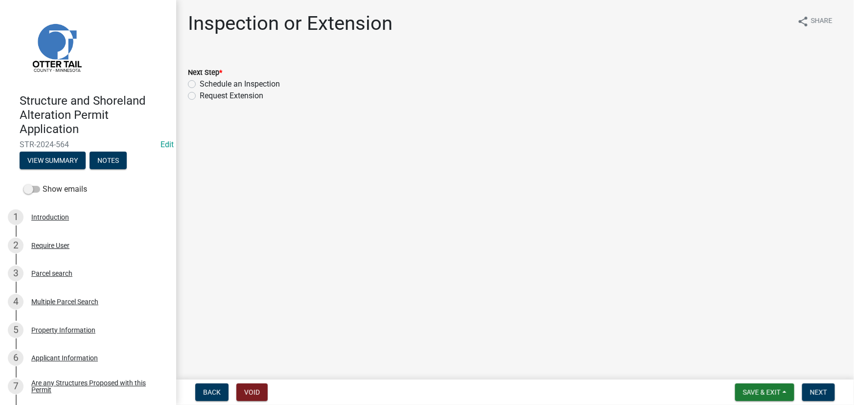
click at [242, 80] on label "Schedule an Inspection" at bounding box center [240, 84] width 80 height 12
click at [206, 80] on input "Schedule an Inspection" at bounding box center [203, 81] width 6 height 6
radio input "true"
click at [812, 391] on span "Next" at bounding box center [818, 393] width 17 height 8
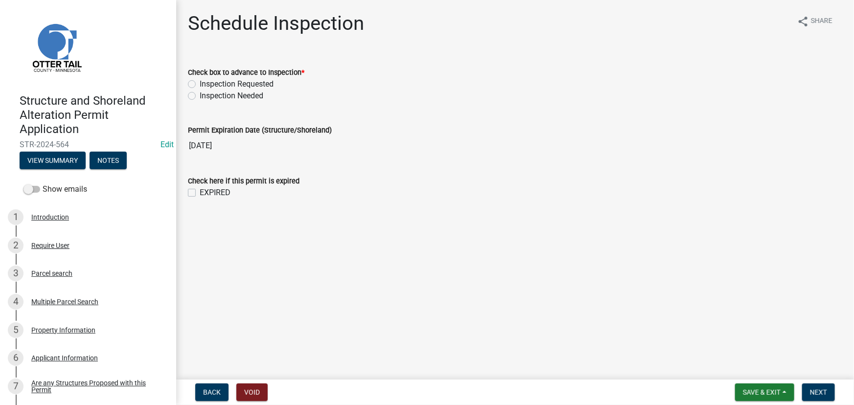
click at [229, 83] on label "Inspection Requested" at bounding box center [237, 84] width 74 height 12
click at [206, 83] on input "Inspection Requested" at bounding box center [203, 81] width 6 height 6
radio input "true"
click at [828, 396] on button "Next" at bounding box center [818, 393] width 33 height 18
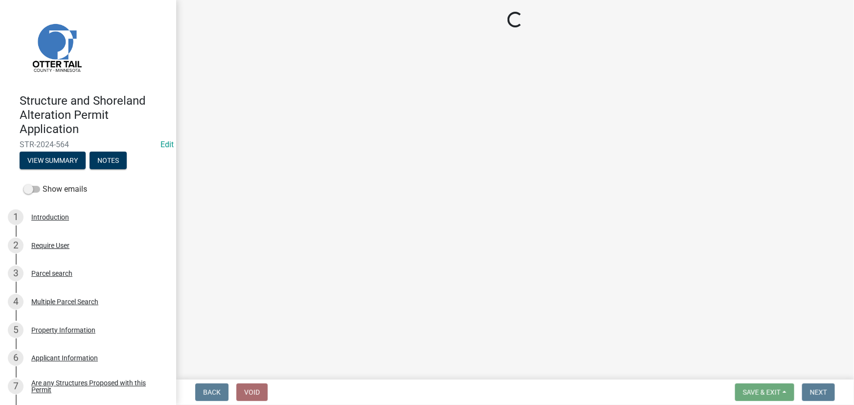
select select "710d5f49-2663-4e73-9718-d0c4e189f5ed"
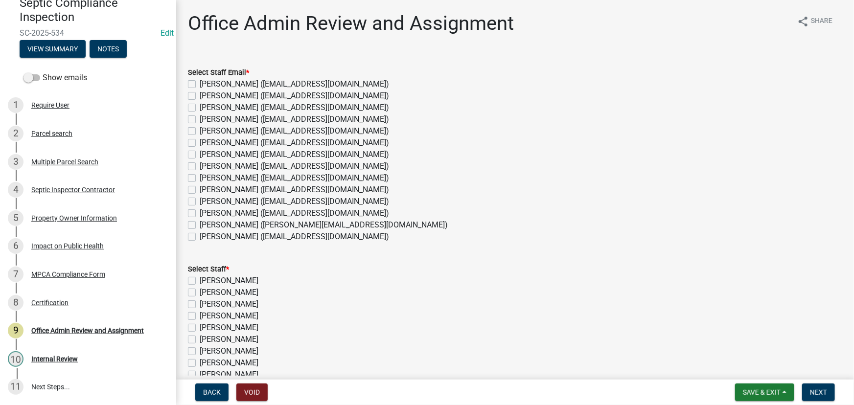
drag, startPoint x: 222, startPoint y: 167, endPoint x: 258, endPoint y: 301, distance: 138.6
click at [222, 167] on label "[PERSON_NAME] ([EMAIL_ADDRESS][DOMAIN_NAME])" at bounding box center [294, 167] width 189 height 12
click at [206, 167] on input "Emma Swenson (eswenson@ottertailcounty.gov)" at bounding box center [203, 164] width 6 height 6
checkbox input "true"
checkbox input "false"
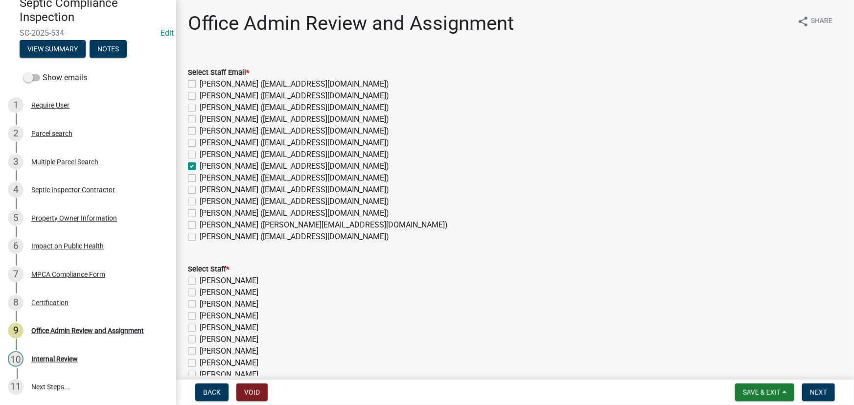
checkbox input "false"
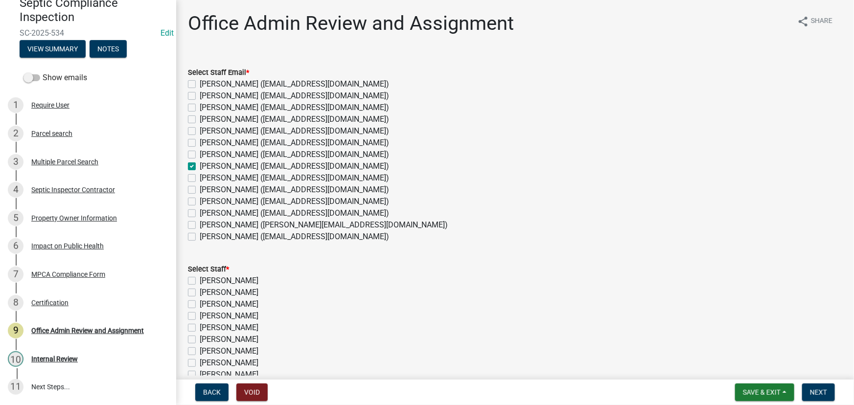
checkbox input "false"
checkbox input "true"
checkbox input "false"
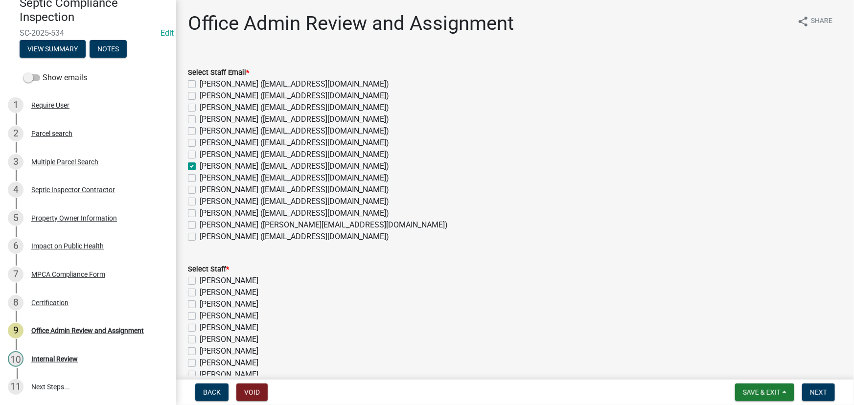
checkbox input "false"
click at [220, 362] on label "[PERSON_NAME]" at bounding box center [229, 363] width 59 height 12
click at [206, 362] on input "[PERSON_NAME]" at bounding box center [203, 360] width 6 height 6
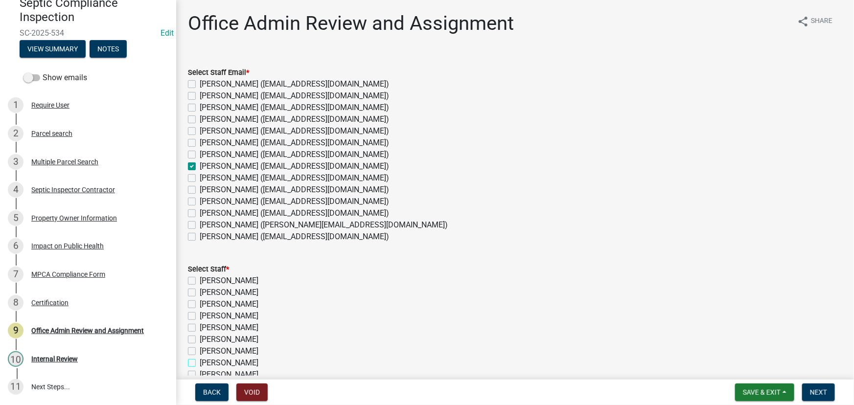
checkbox input "true"
checkbox input "false"
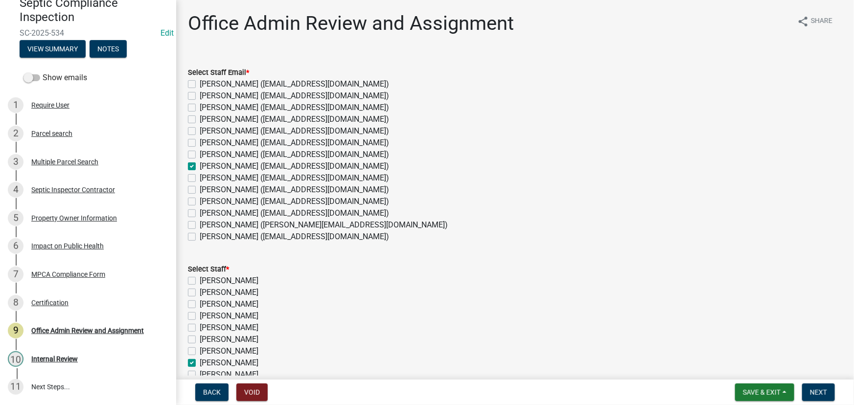
checkbox input "false"
checkbox input "true"
checkbox input "false"
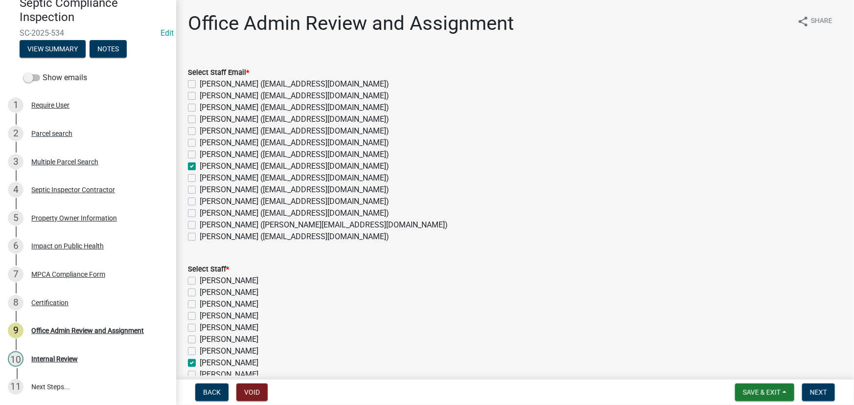
checkbox input "false"
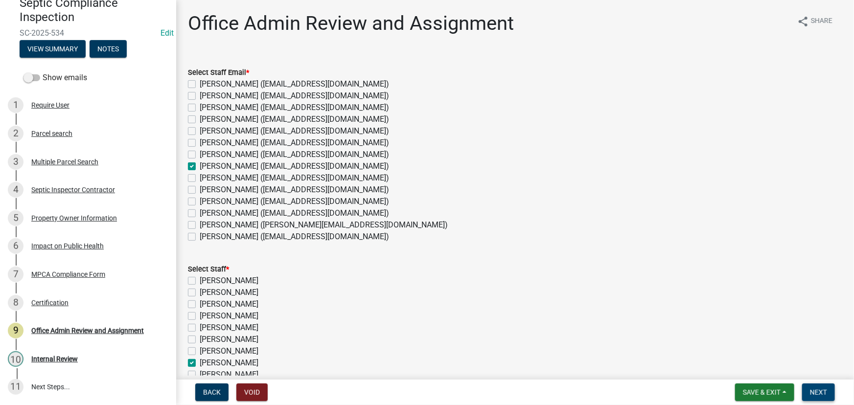
click at [816, 395] on span "Next" at bounding box center [818, 393] width 17 height 8
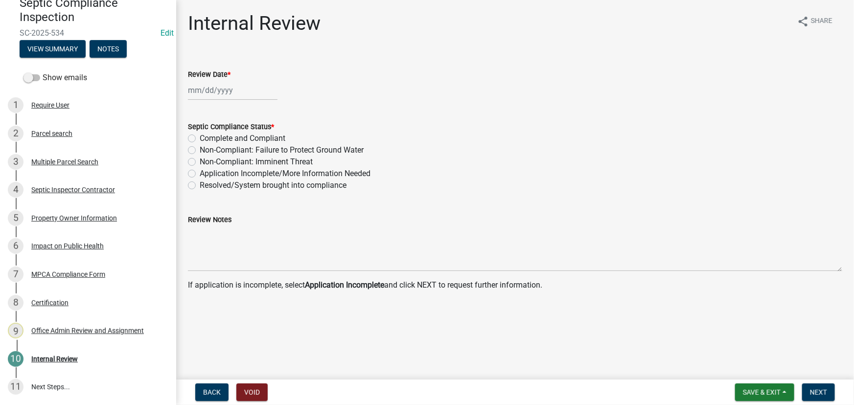
select select "8"
select select "2025"
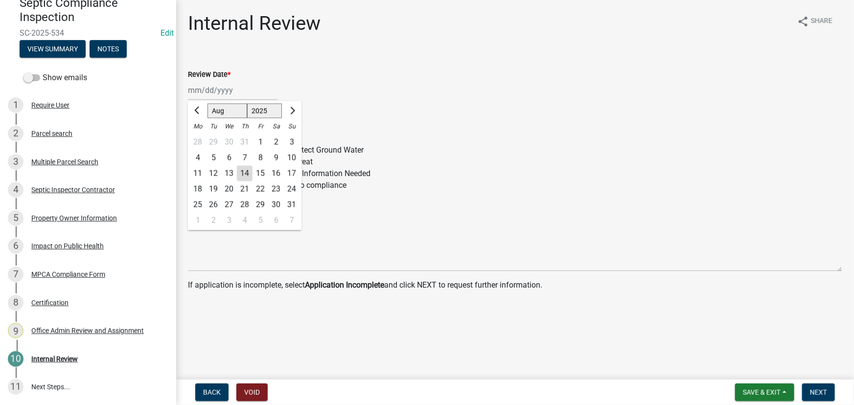
click at [220, 93] on input "Review Date *" at bounding box center [233, 90] width 90 height 20
click at [324, 49] on div "Internal Review share Share Review Date * Jan Feb Mar Apr May Jun Jul Aug Sep O…" at bounding box center [515, 160] width 669 height 296
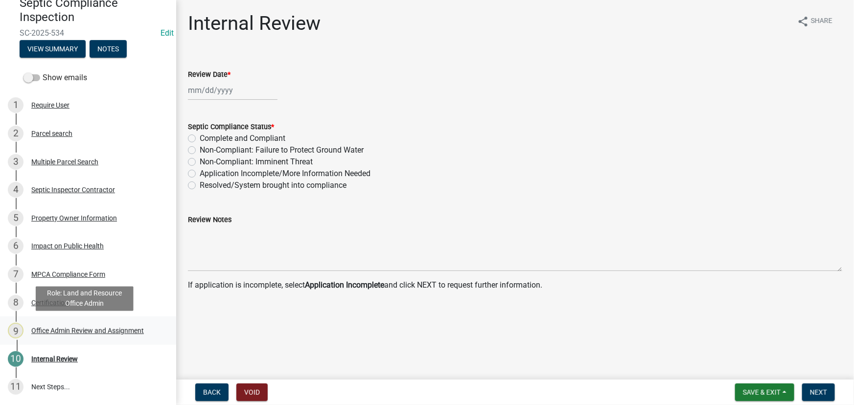
click at [82, 335] on div "9 Office Admin Review and Assignment" at bounding box center [84, 331] width 153 height 16
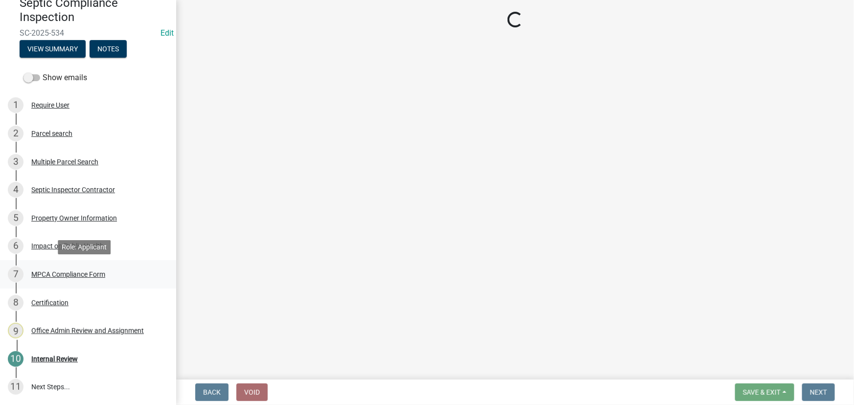
click at [55, 269] on div "7 MPCA Compliance Form" at bounding box center [84, 275] width 153 height 16
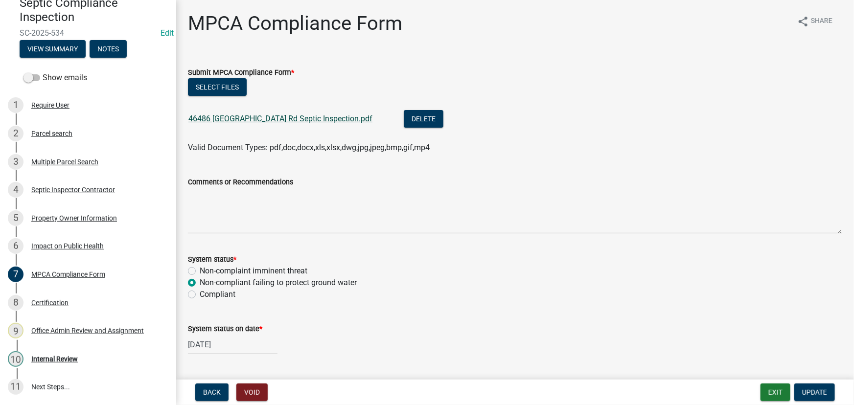
click at [256, 120] on link "46486 Poss Beach Rd Septic Inspection.pdf" at bounding box center [280, 118] width 184 height 9
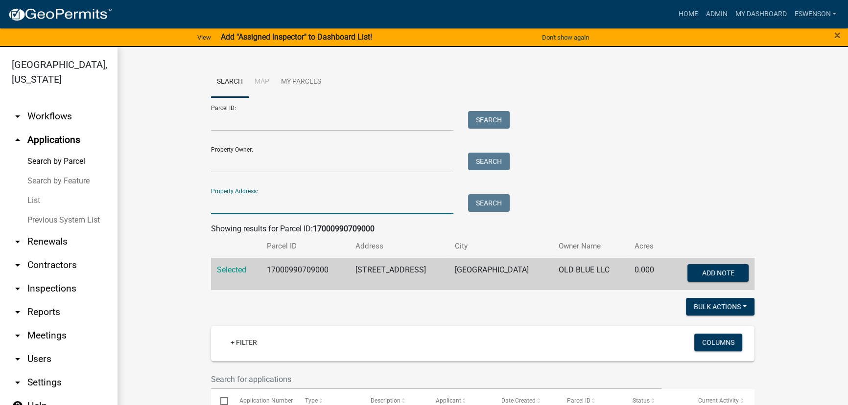
click at [57, 118] on link "arrow_drop_down Workflows" at bounding box center [58, 116] width 117 height 23
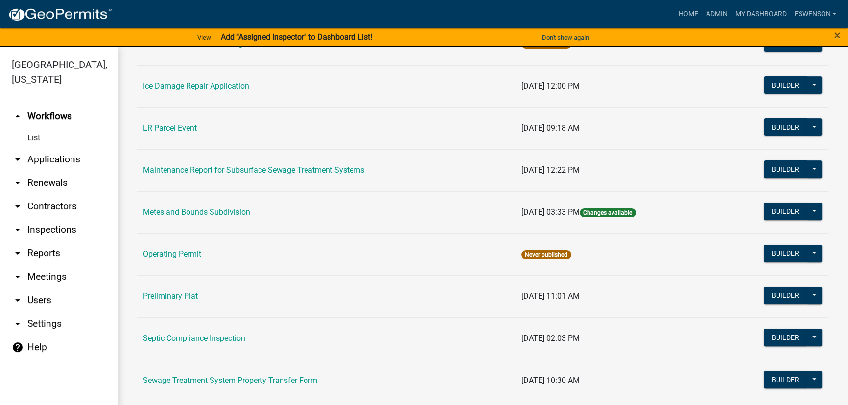
scroll to position [311, 0]
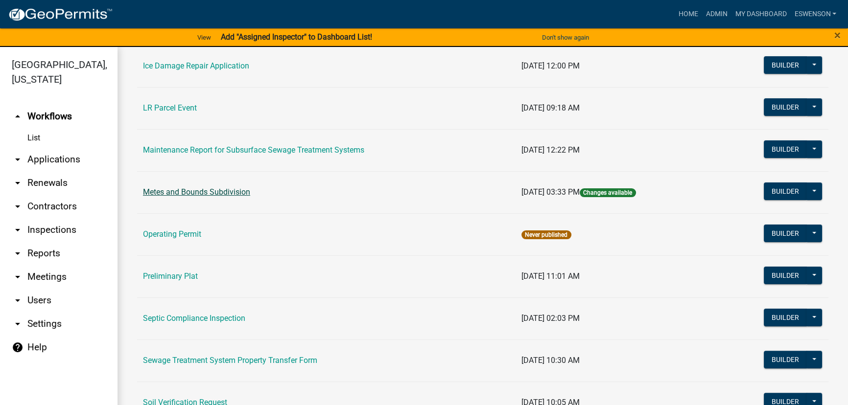
click at [230, 190] on link "Metes and Bounds Subdivision" at bounding box center [196, 191] width 107 height 9
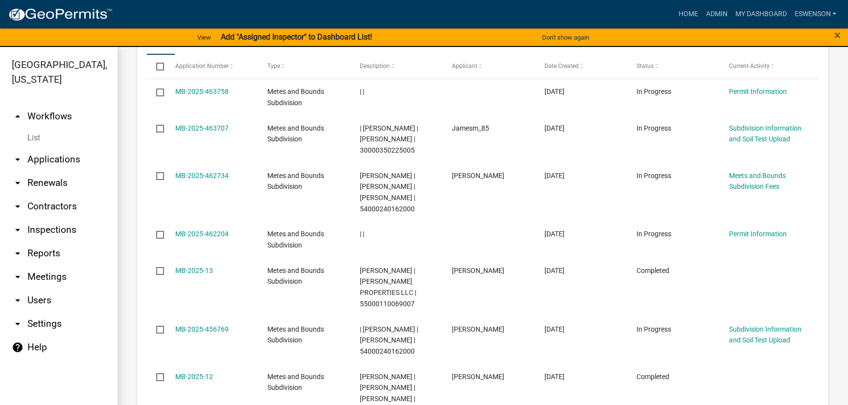
scroll to position [561, 0]
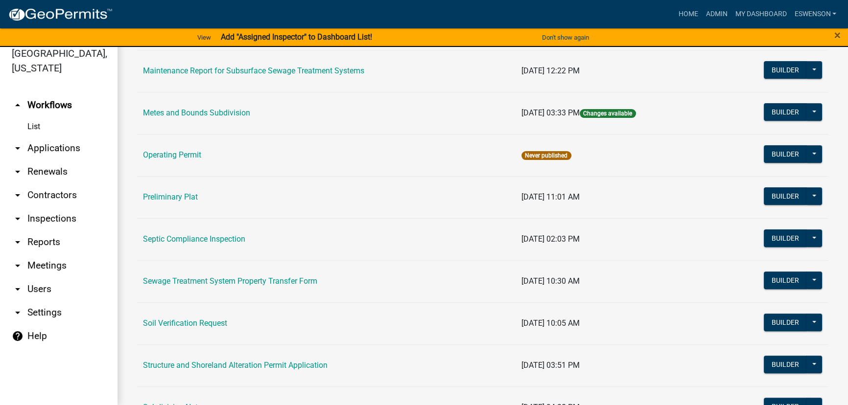
scroll to position [400, 0]
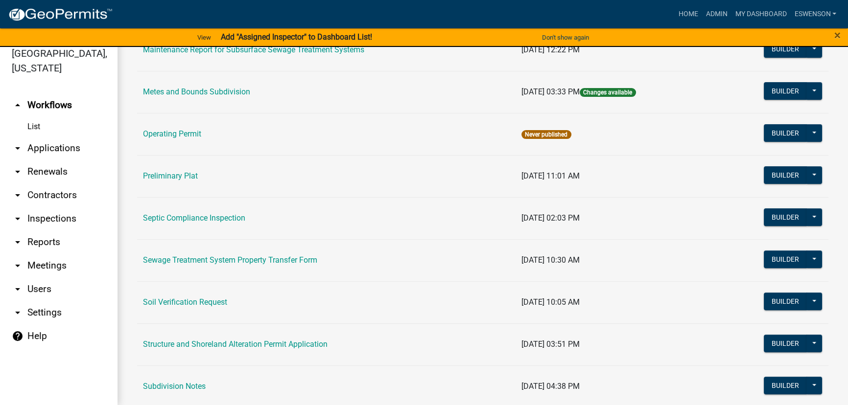
click at [187, 174] on link "Preliminary Plat" at bounding box center [170, 175] width 55 height 9
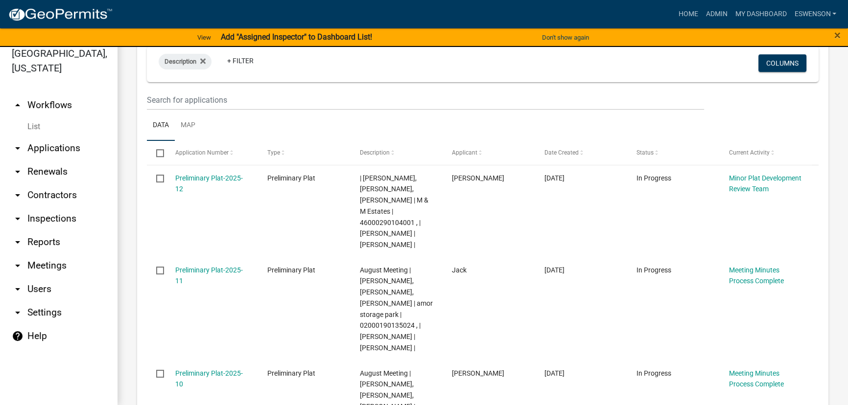
scroll to position [1068, 0]
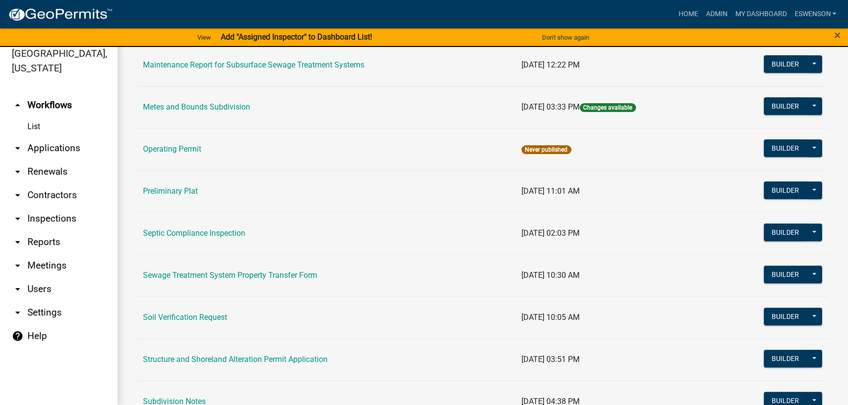
scroll to position [400, 0]
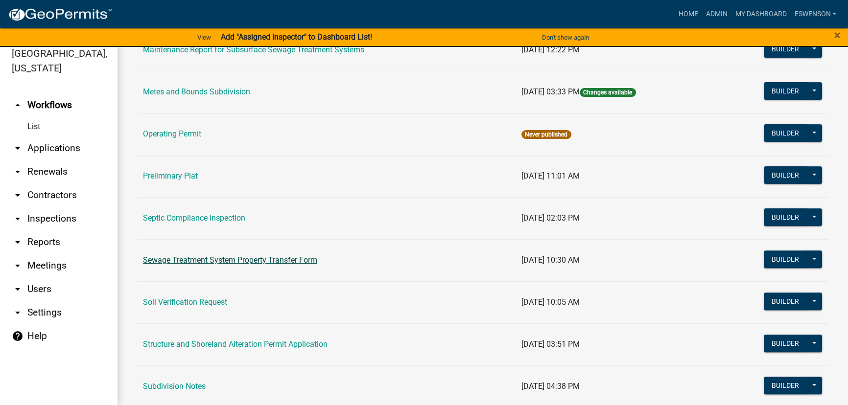
click at [247, 256] on link "Sewage Treatment System Property Transfer Form" at bounding box center [230, 260] width 174 height 9
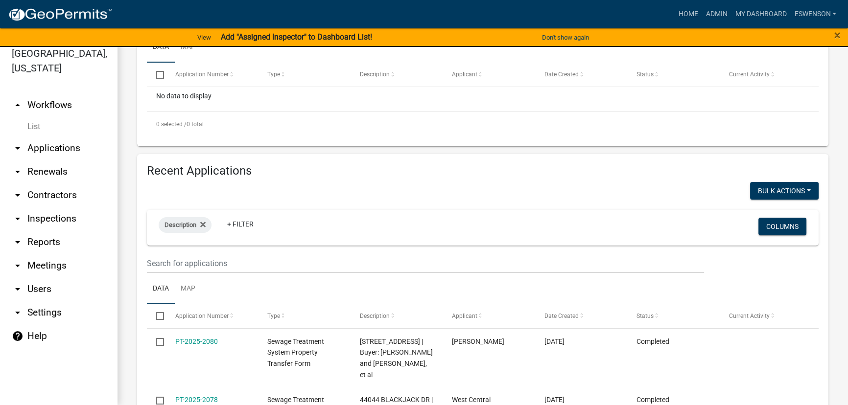
scroll to position [239, 0]
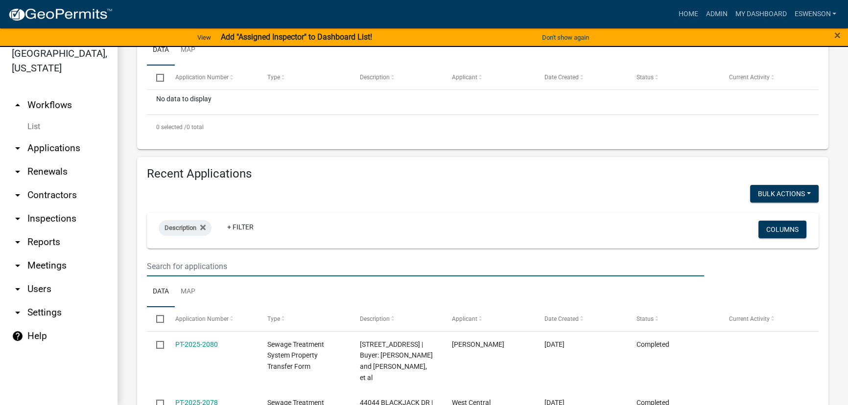
paste input "PT-2025-462997"
type input "PT-2025-462997"
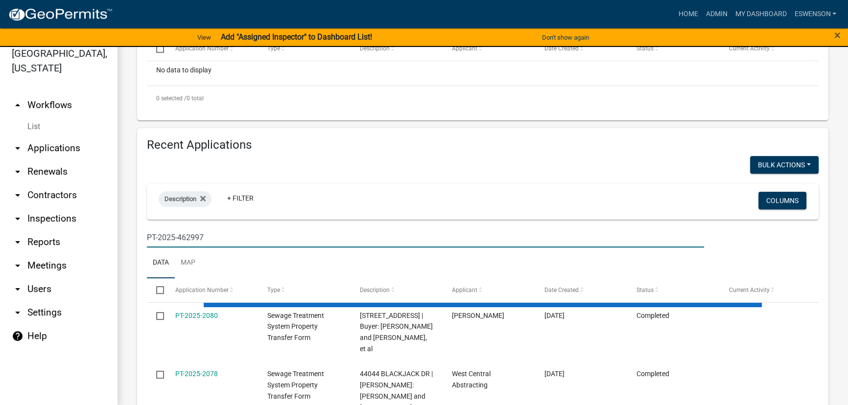
scroll to position [280, 0]
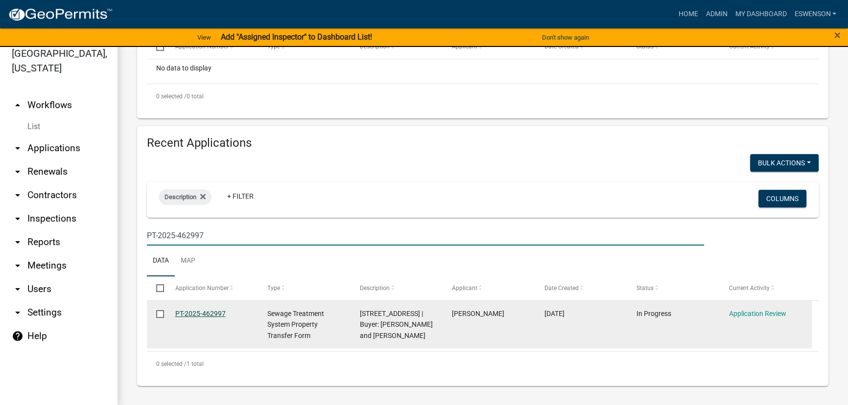
click at [216, 310] on link "PT-2025-462997" at bounding box center [200, 314] width 50 height 8
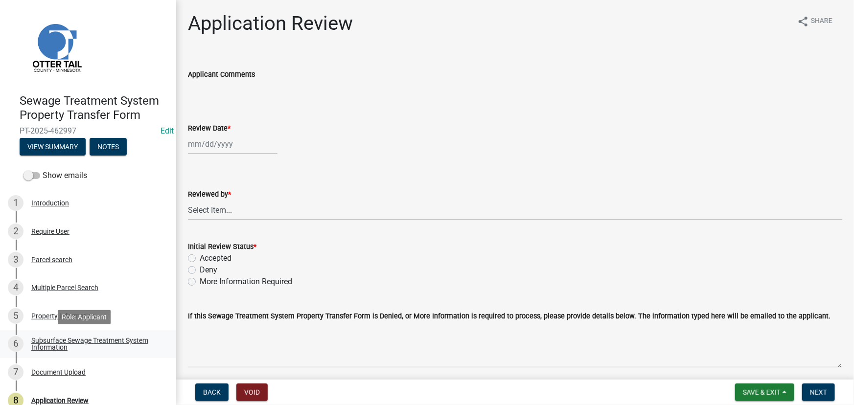
click at [64, 338] on div "Subsurface Sewage Treatment System Information" at bounding box center [95, 344] width 129 height 14
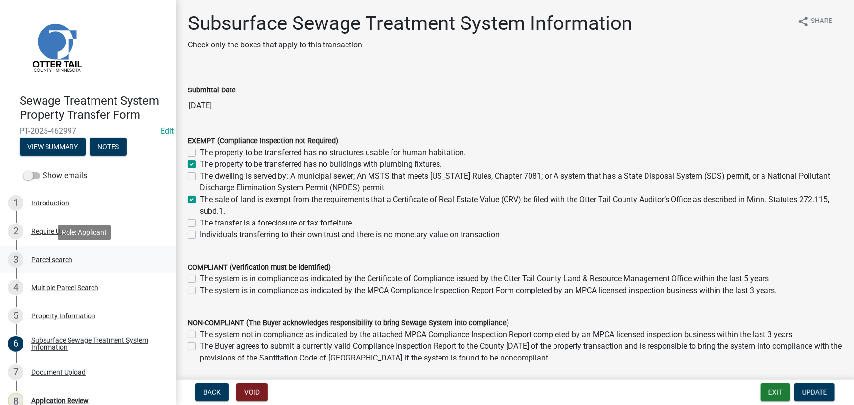
click at [62, 257] on div "Parcel search" at bounding box center [51, 259] width 41 height 7
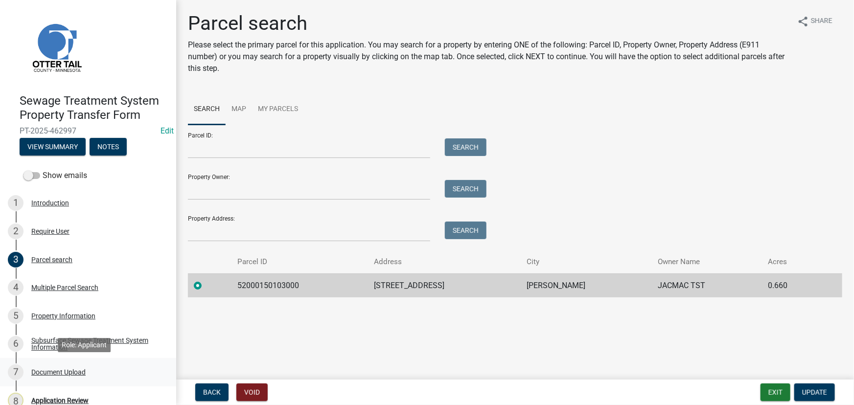
click at [59, 369] on div "Document Upload" at bounding box center [58, 372] width 54 height 7
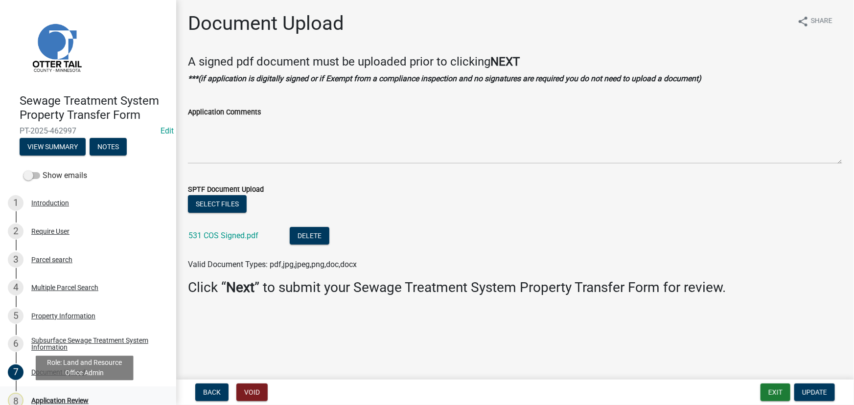
click at [55, 394] on div "8 Application Review" at bounding box center [84, 401] width 153 height 16
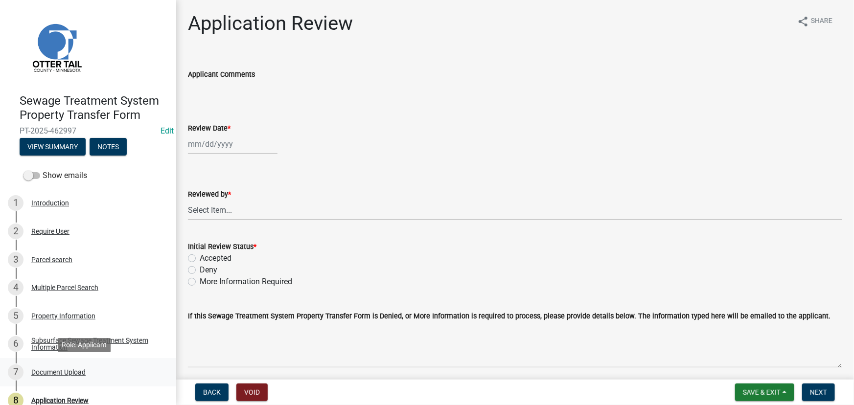
click at [55, 370] on div "Document Upload" at bounding box center [58, 372] width 54 height 7
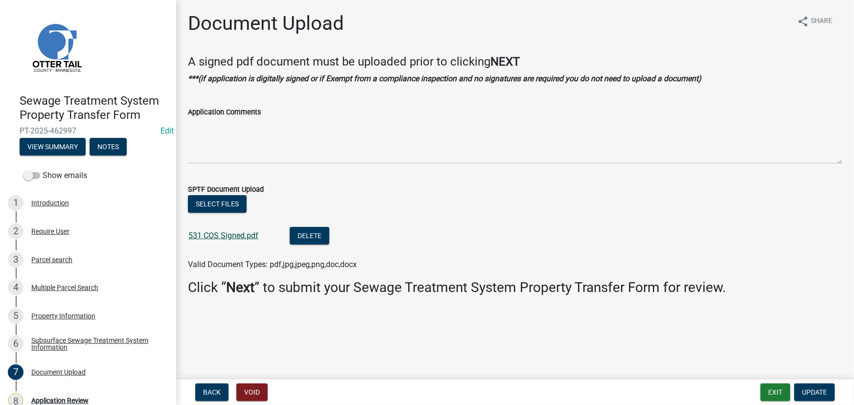
click at [233, 236] on link "531 COS Signed.pdf" at bounding box center [223, 235] width 70 height 9
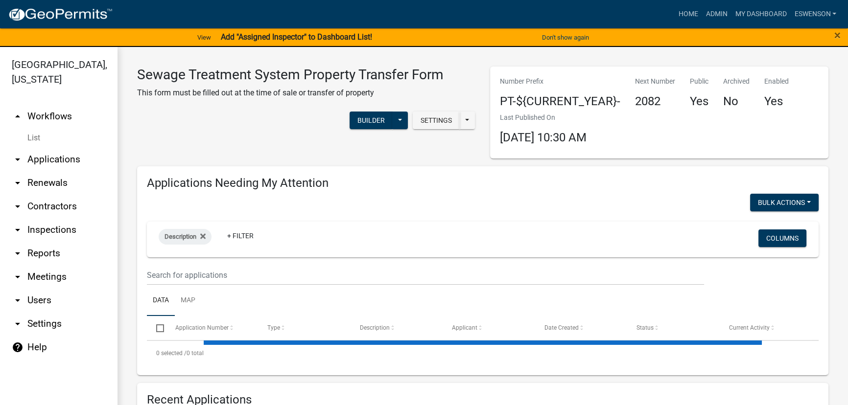
click at [69, 154] on link "arrow_drop_down Applications" at bounding box center [58, 159] width 117 height 23
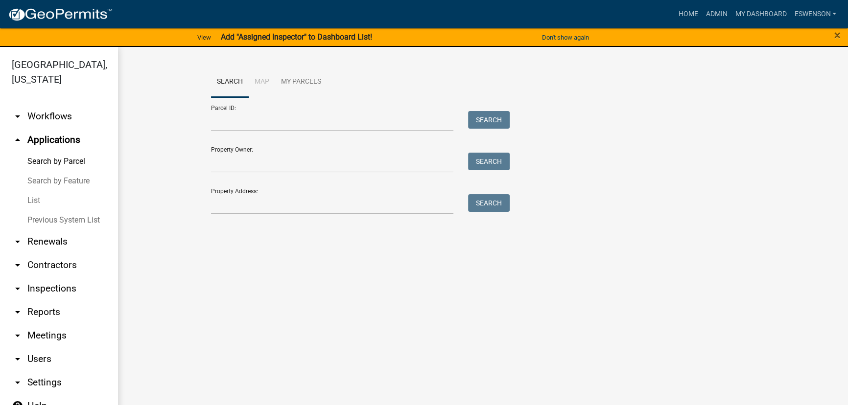
click at [265, 220] on div "Search Map My Parcels Parcel ID: Search Property Owner: Search Property Address…" at bounding box center [483, 145] width 558 height 157
click at [263, 211] on input "Property Address:" at bounding box center [332, 204] width 242 height 20
click at [61, 115] on link "arrow_drop_down Workflows" at bounding box center [58, 116] width 117 height 23
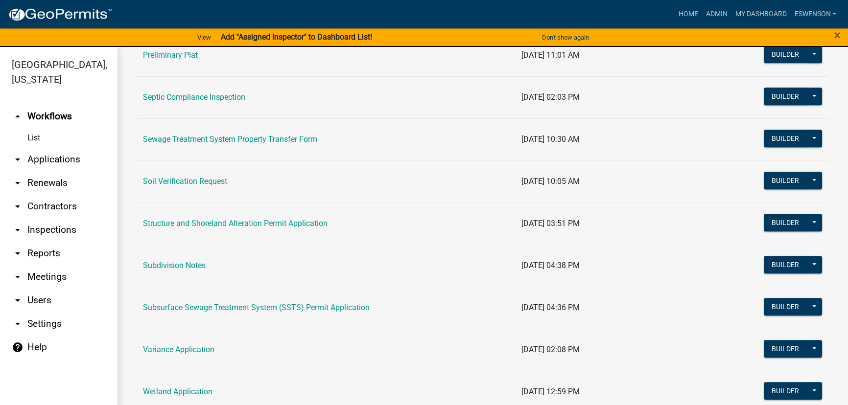
scroll to position [534, 0]
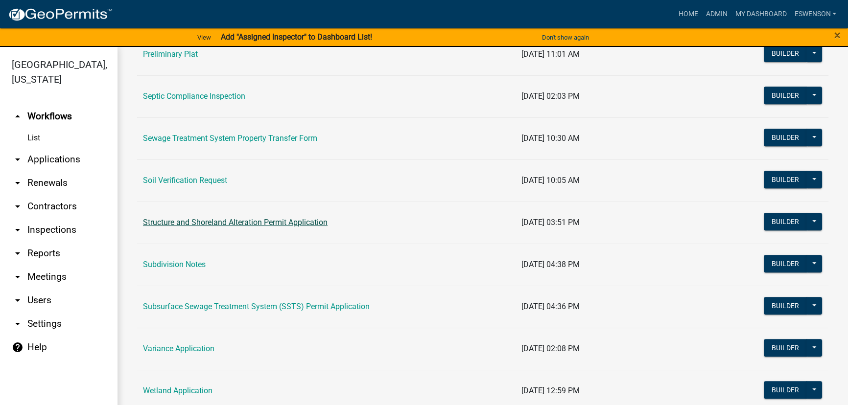
click at [246, 223] on link "Structure and Shoreland Alteration Permit Application" at bounding box center [235, 222] width 185 height 9
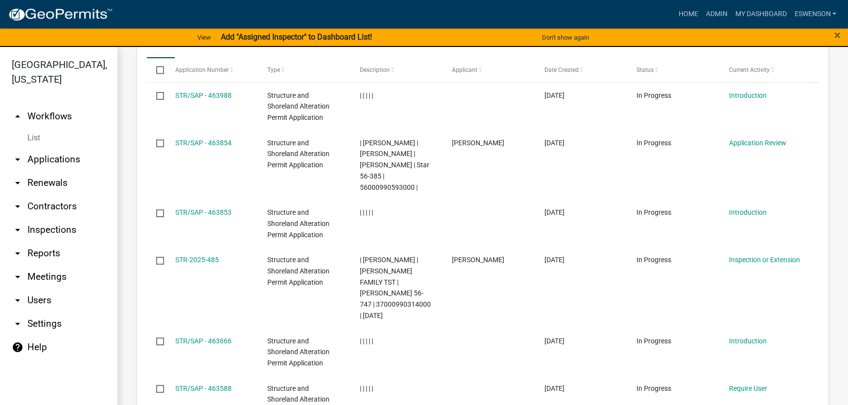
scroll to position [1110, 0]
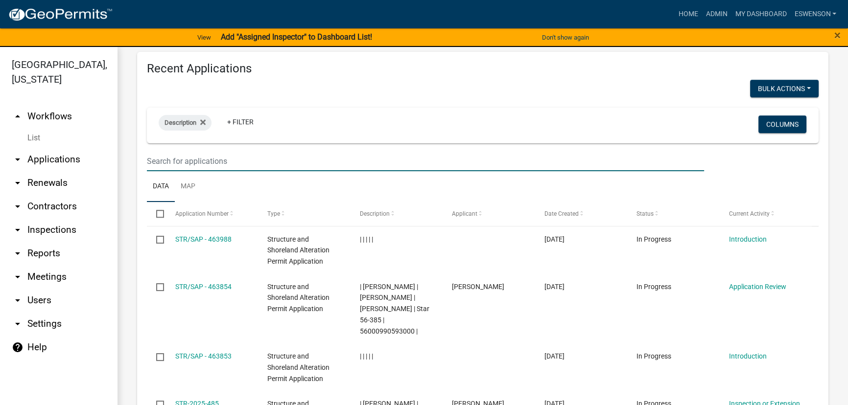
click at [222, 151] on input "text" at bounding box center [425, 161] width 557 height 20
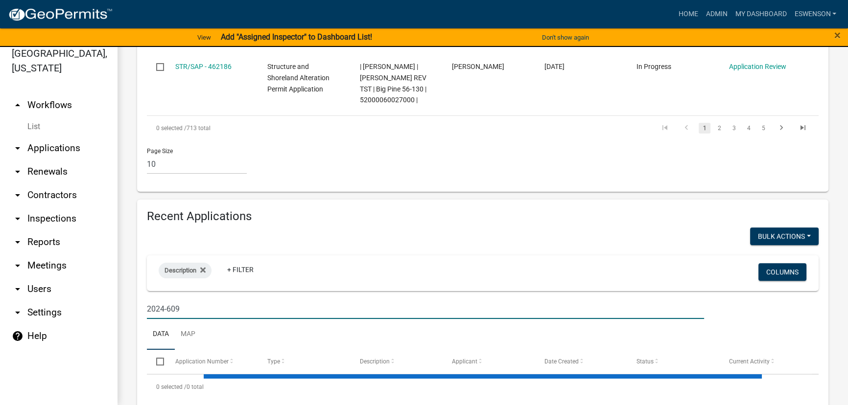
scroll to position [1012, 0]
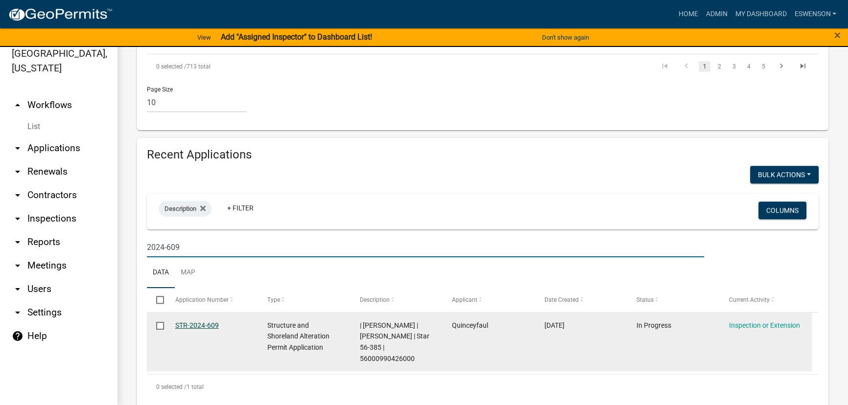
type input "2024-609"
click at [199, 322] on link "STR-2024-609" at bounding box center [197, 326] width 44 height 8
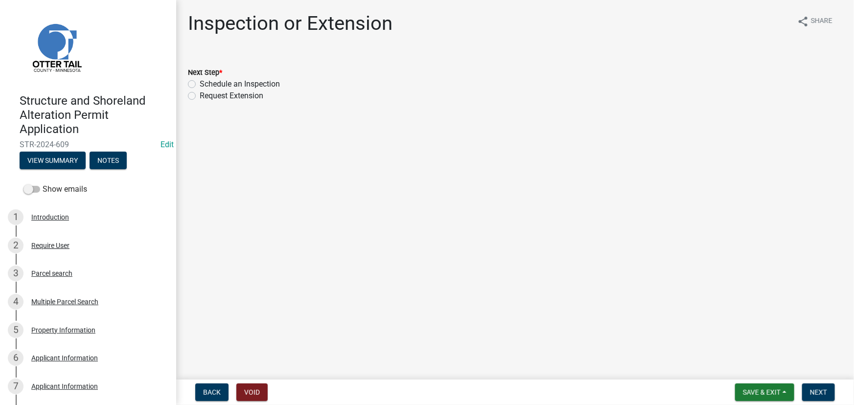
click at [227, 81] on label "Schedule an Inspection" at bounding box center [240, 84] width 80 height 12
click at [206, 81] on input "Schedule an Inspection" at bounding box center [203, 81] width 6 height 6
radio input "true"
click at [820, 387] on button "Next" at bounding box center [818, 393] width 33 height 18
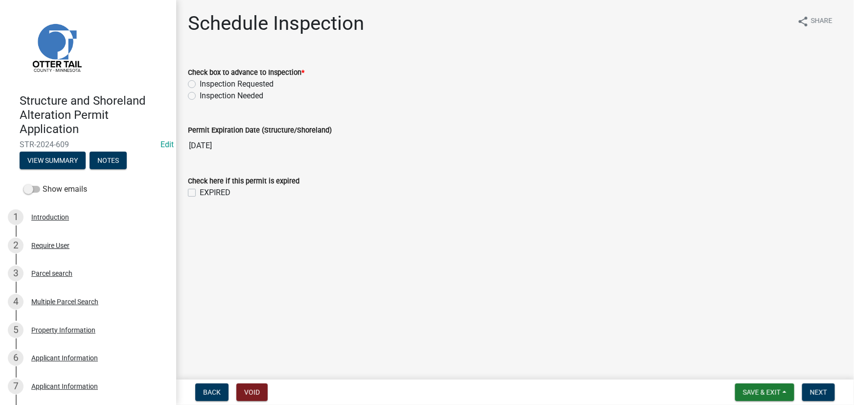
click at [249, 80] on label "Inspection Requested" at bounding box center [237, 84] width 74 height 12
click at [206, 80] on input "Inspection Requested" at bounding box center [203, 81] width 6 height 6
radio input "true"
click at [822, 394] on span "Next" at bounding box center [818, 393] width 17 height 8
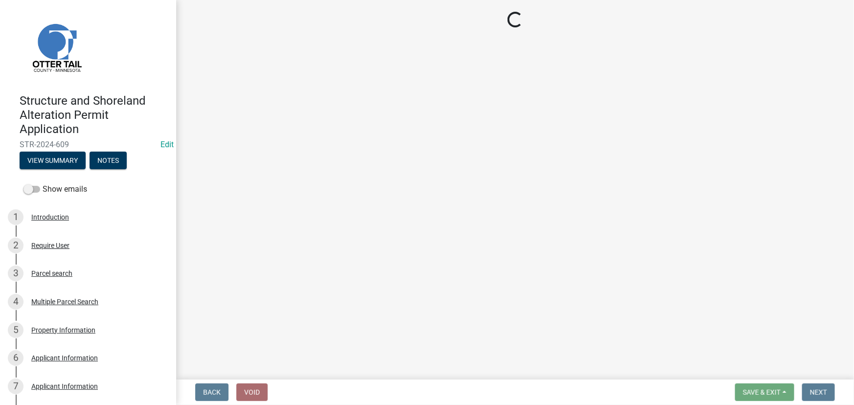
select select "710d5f49-2663-4e73-9718-d0c4e189f5ed"
